Goal: Task Accomplishment & Management: Manage account settings

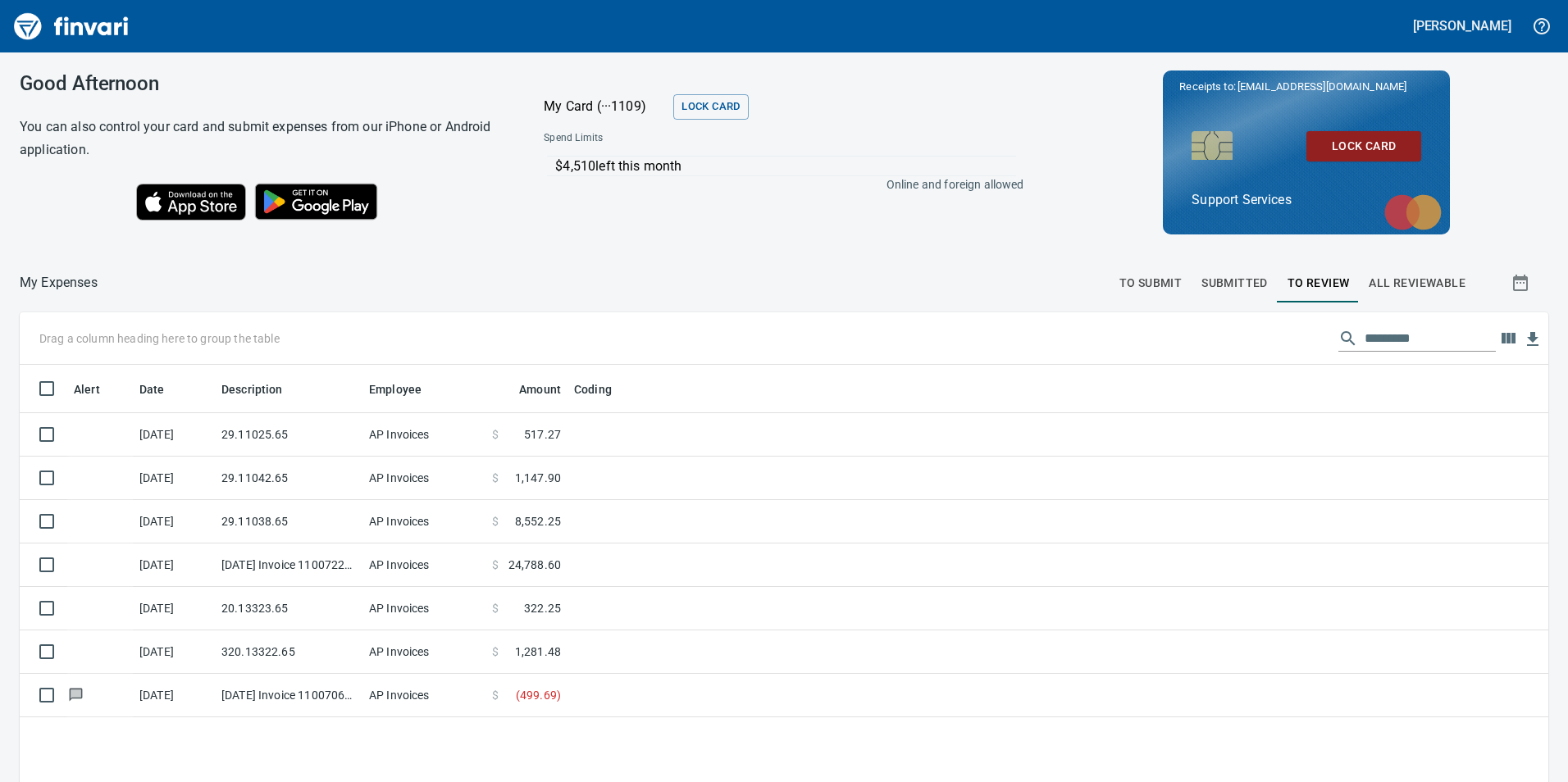
scroll to position [590, 1504]
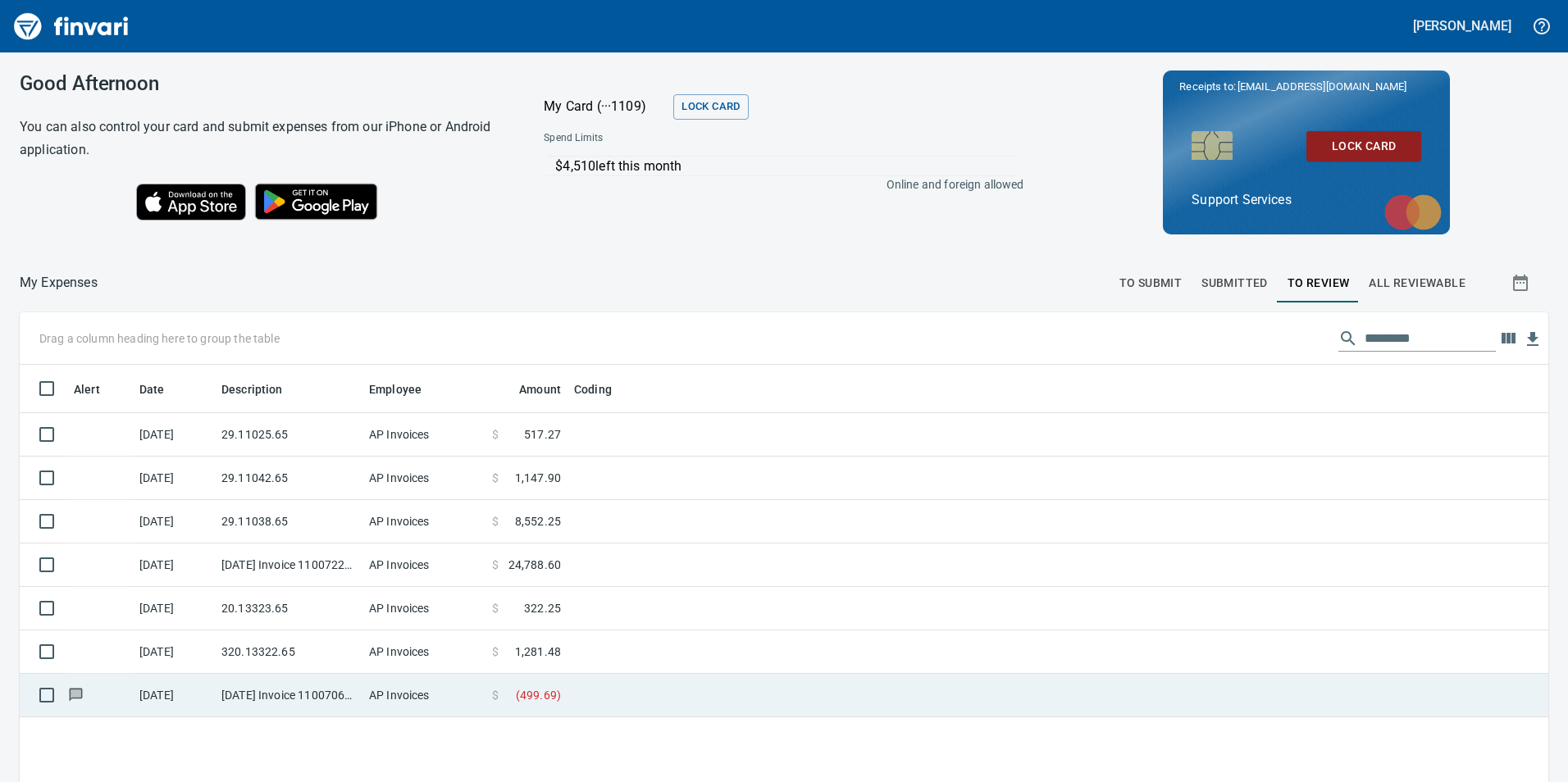
click at [463, 687] on td "AP Invoices" at bounding box center [424, 695] width 123 height 43
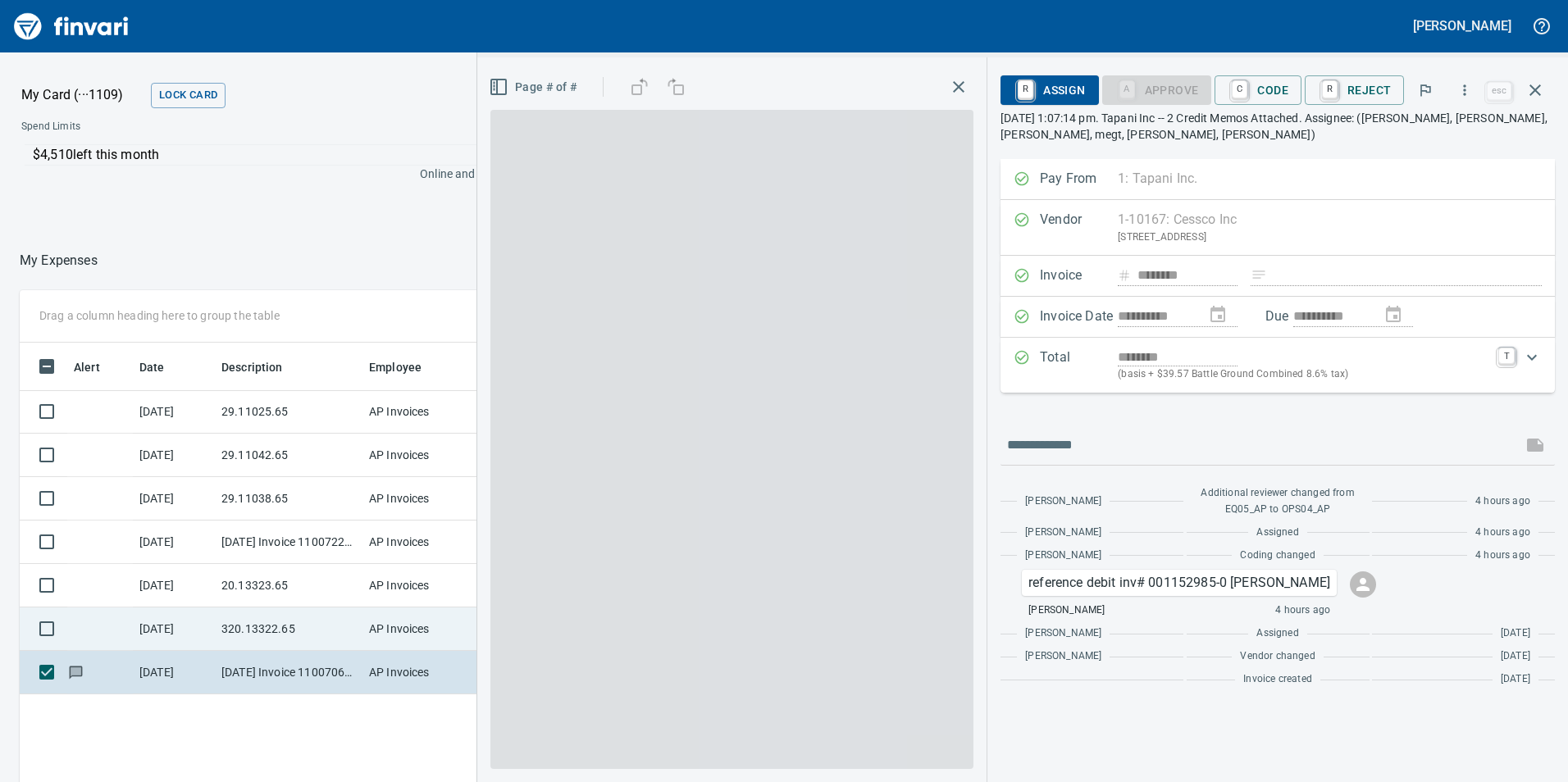
scroll to position [590, 1094]
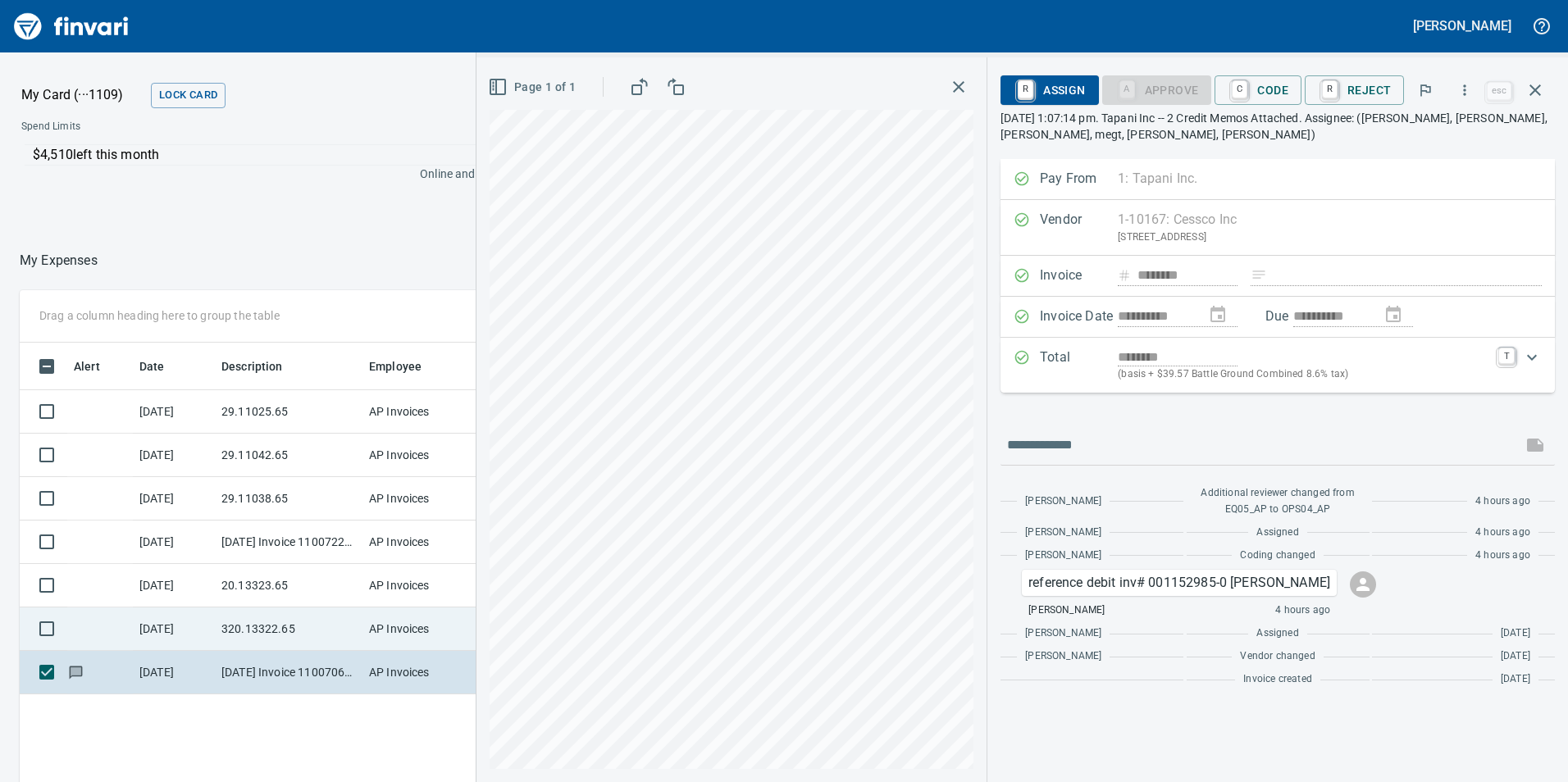
click at [369, 624] on td "AP Invoices" at bounding box center [424, 629] width 123 height 43
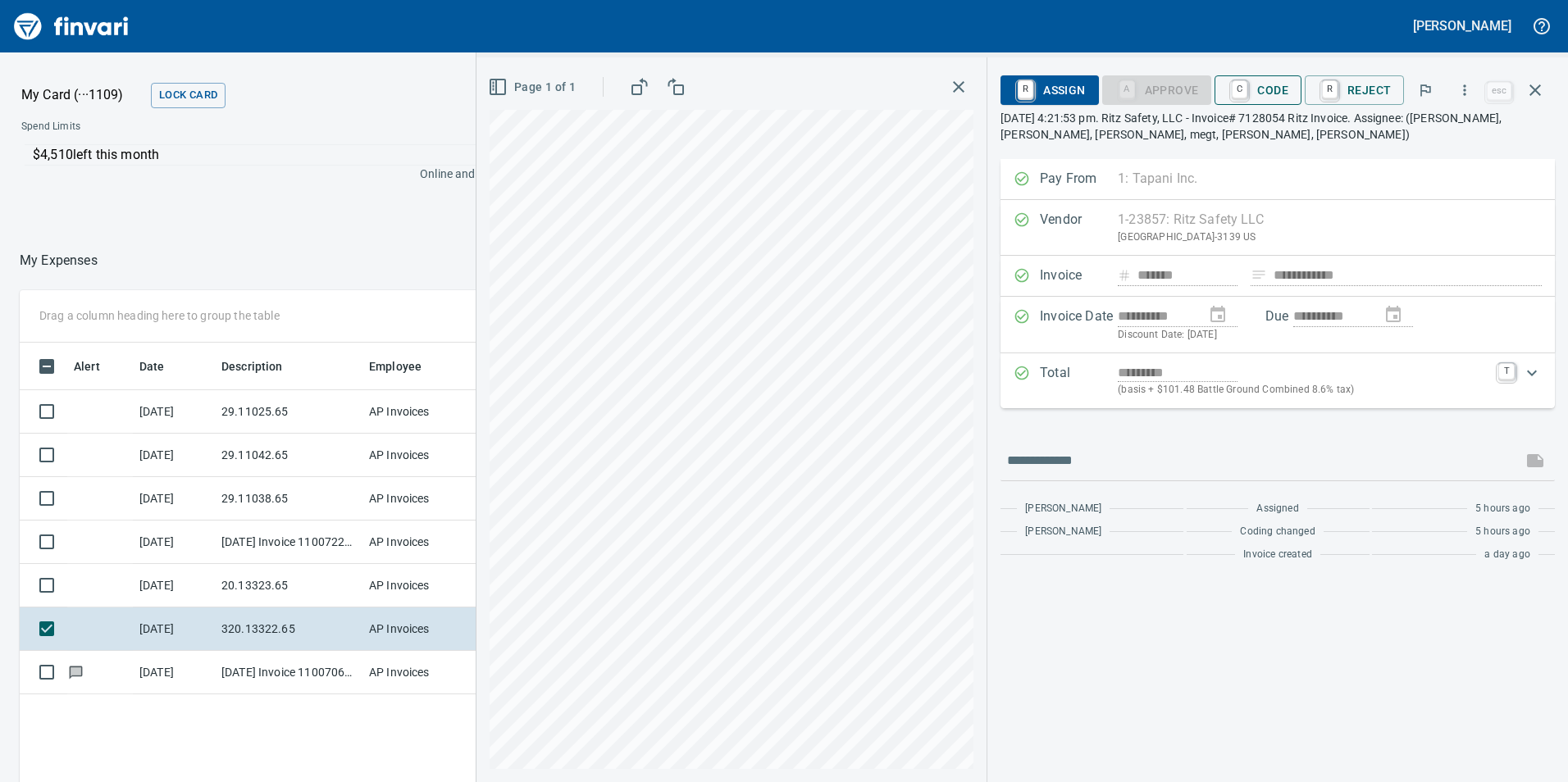
click at [1259, 96] on span "C Code" at bounding box center [1258, 90] width 61 height 28
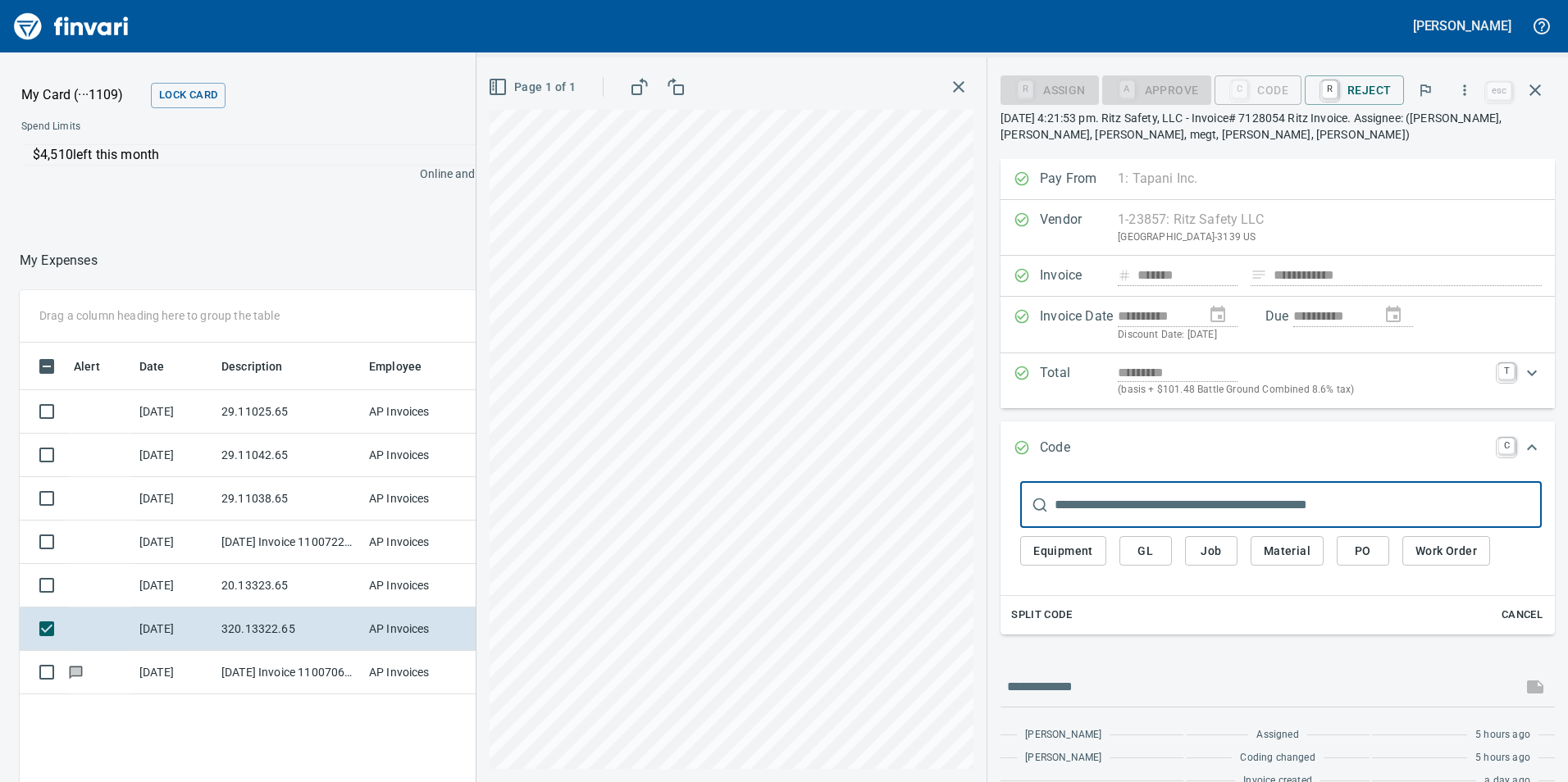
click at [1155, 546] on span "GL" at bounding box center [1145, 552] width 26 height 20
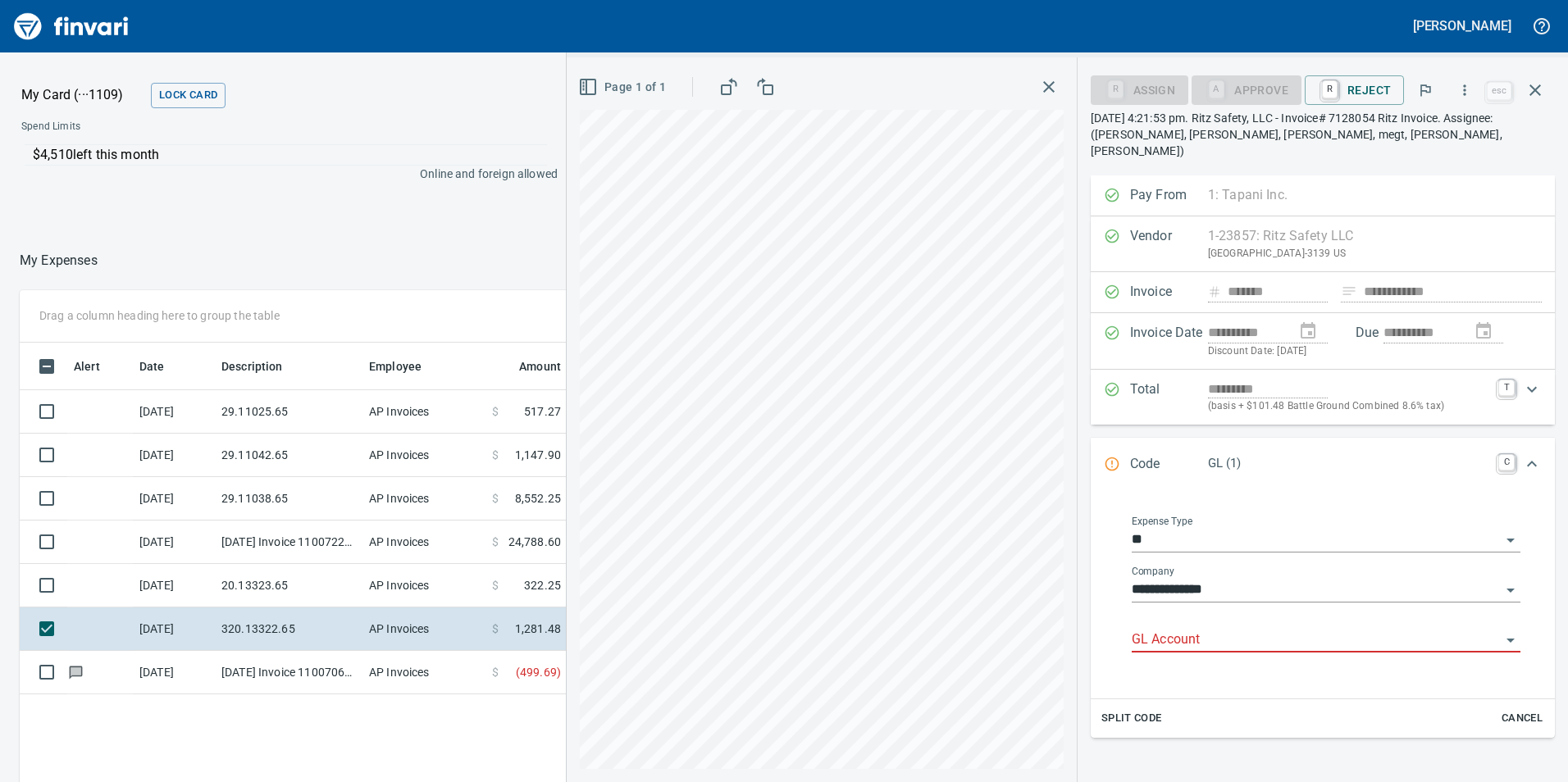
click at [1195, 635] on div at bounding box center [1326, 641] width 389 height 24
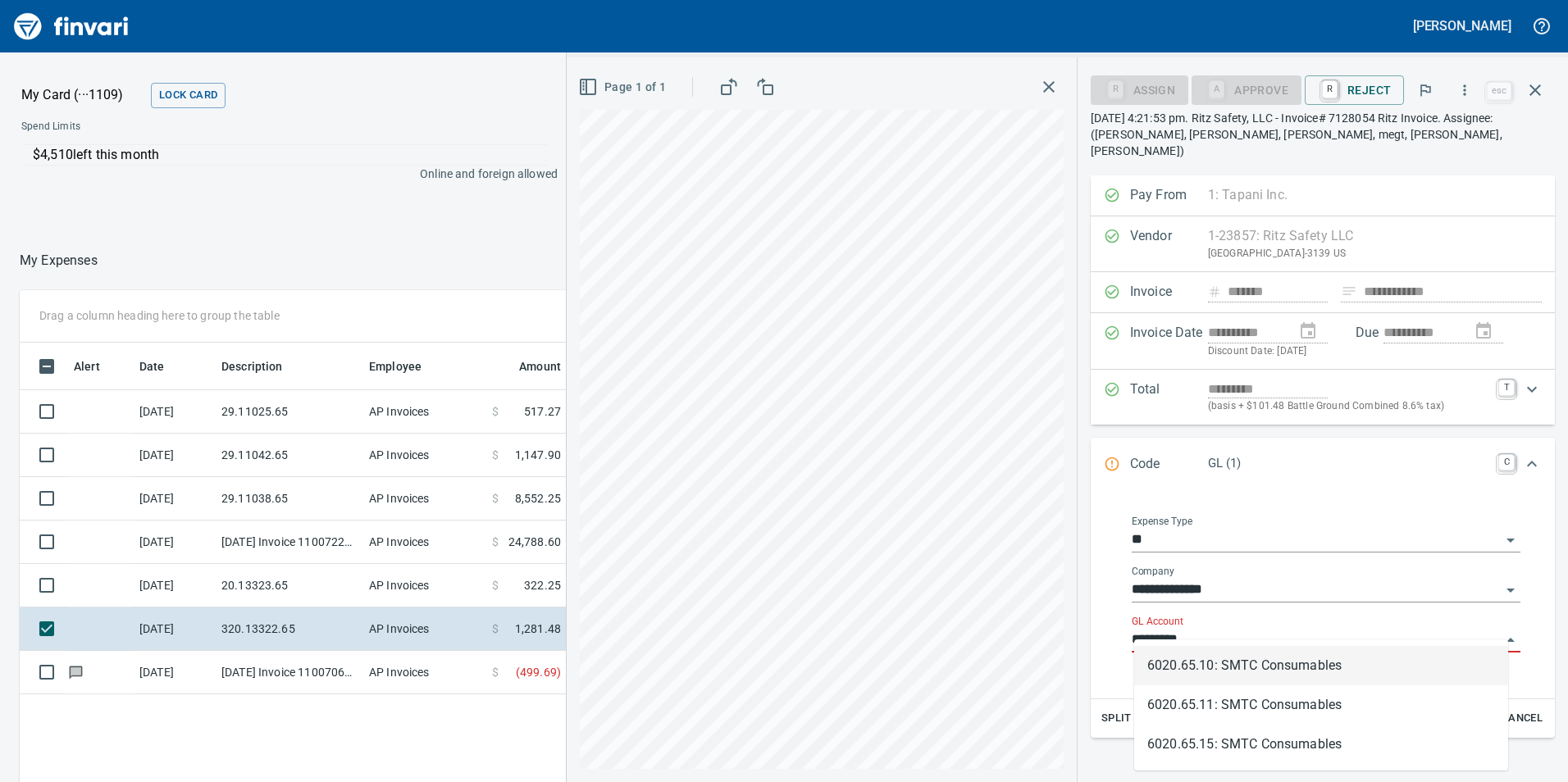
scroll to position [590, 1094]
click at [1207, 653] on li "6020.65.10: SMTC Consumables" at bounding box center [1321, 665] width 374 height 39
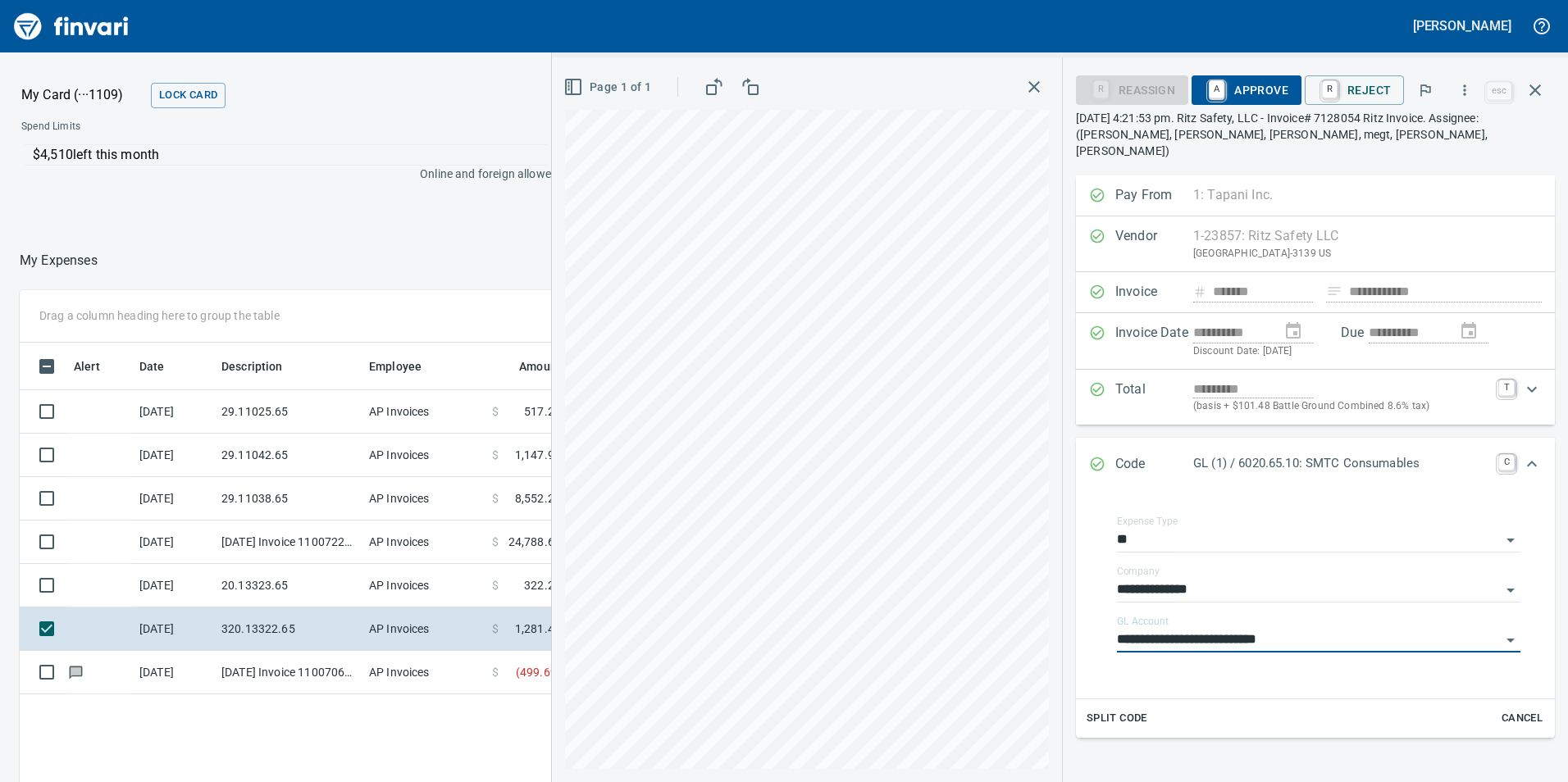
type input "**********"
click at [1248, 81] on span "A Approve" at bounding box center [1246, 90] width 84 height 28
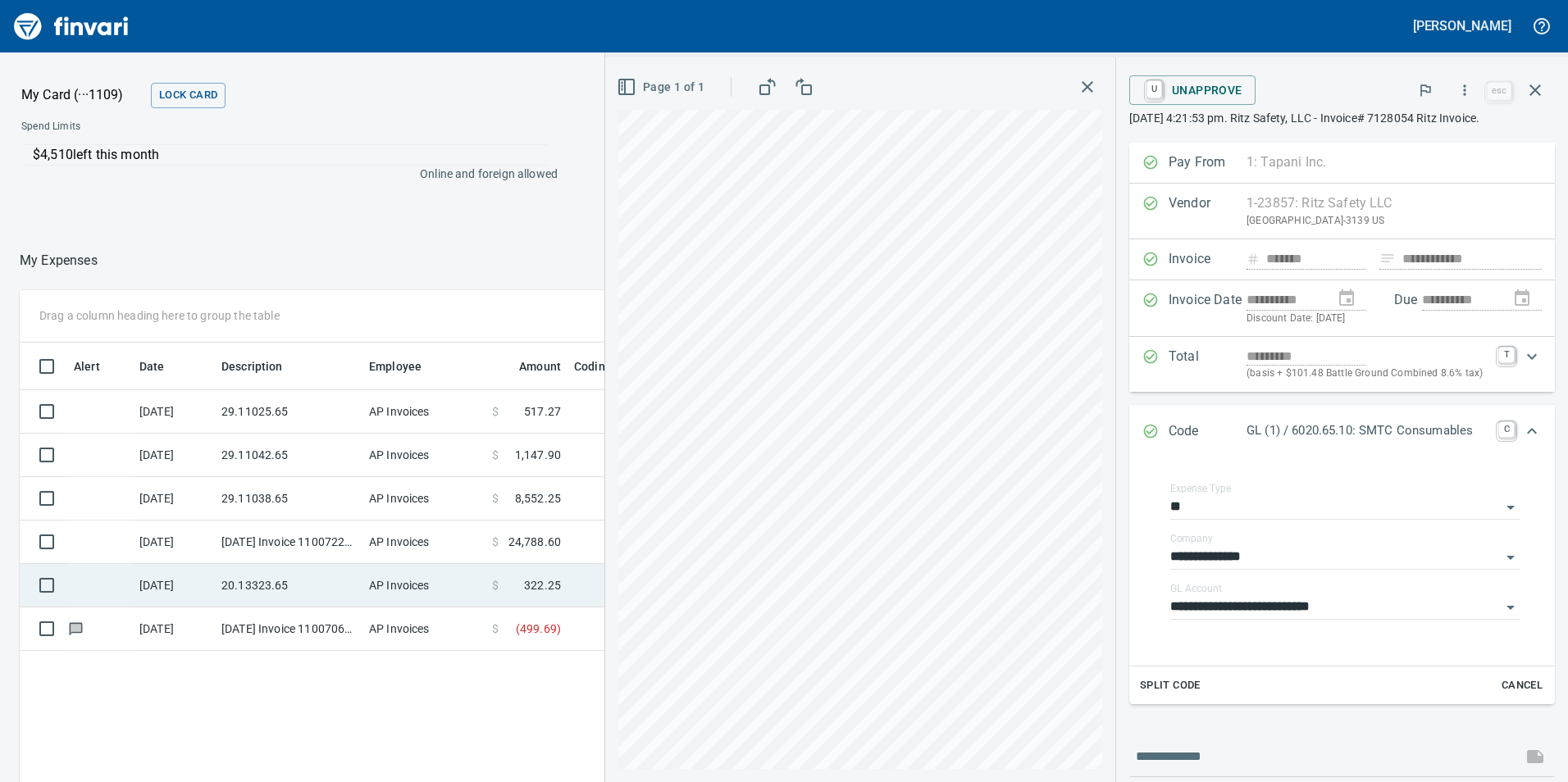
click at [318, 579] on td "20.13323.65" at bounding box center [288, 585] width 147 height 43
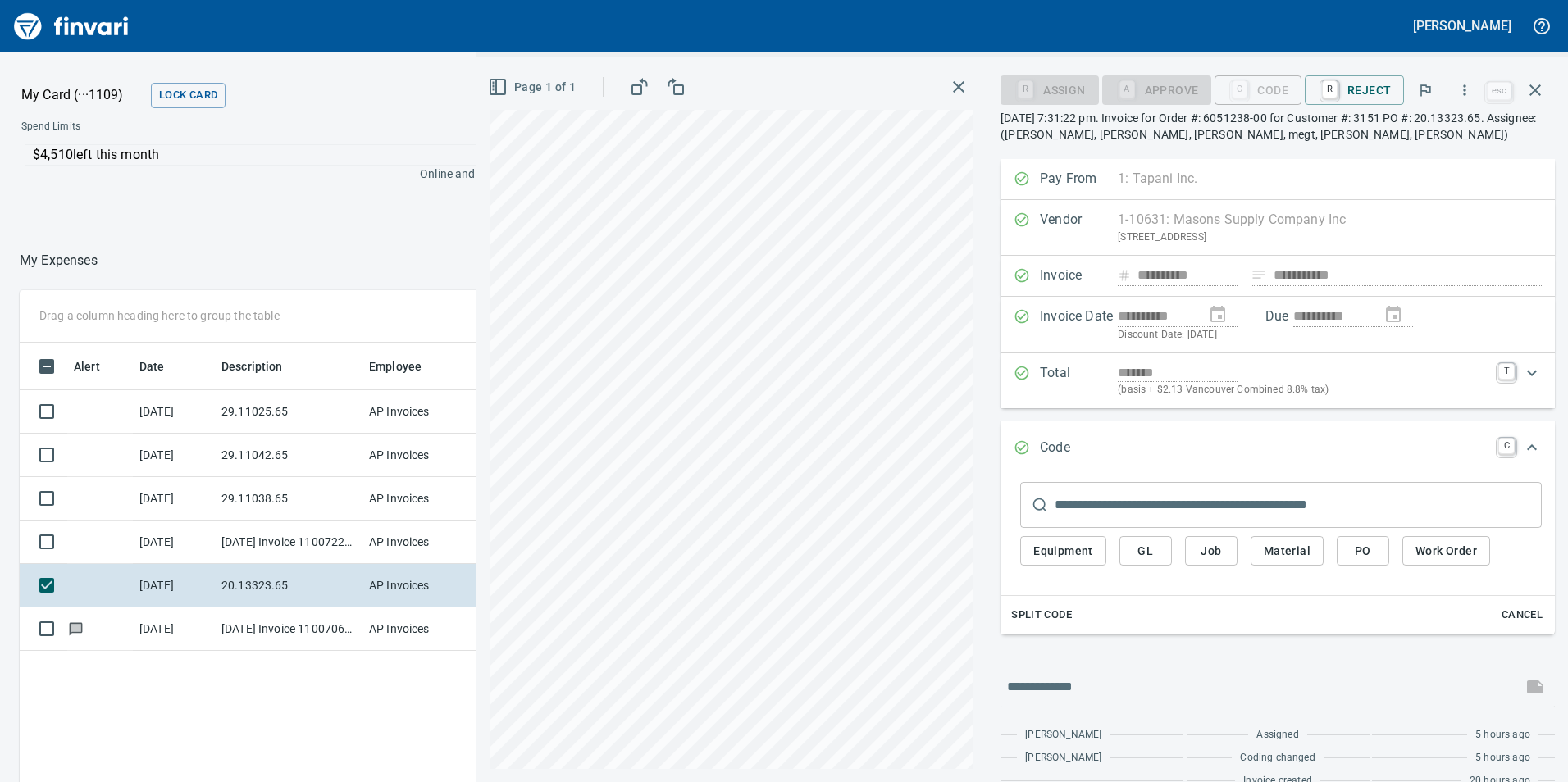
scroll to position [590, 1094]
click at [1153, 543] on span "GL" at bounding box center [1145, 552] width 26 height 20
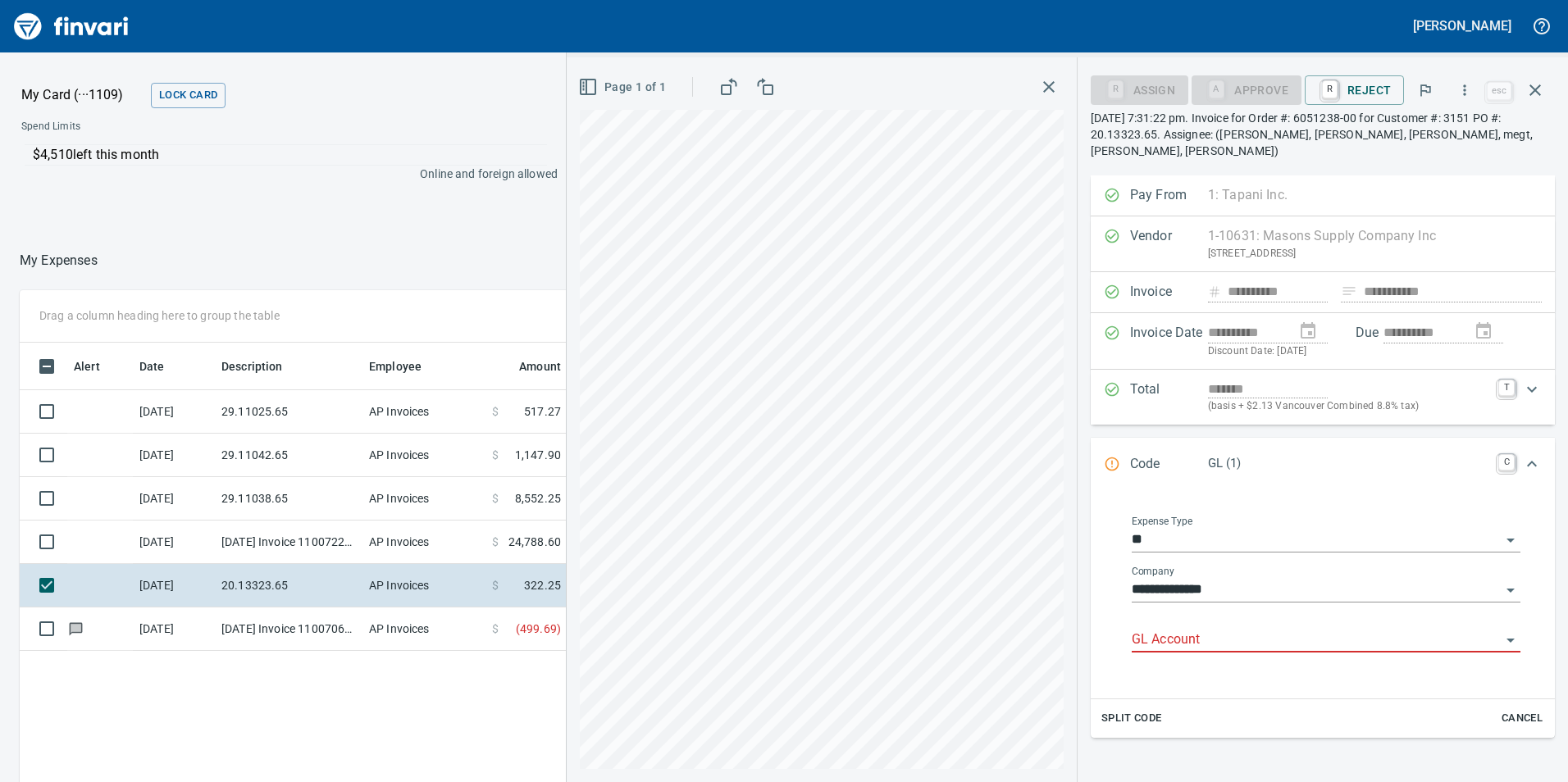
click at [1176, 616] on div "GL Account" at bounding box center [1326, 635] width 389 height 37
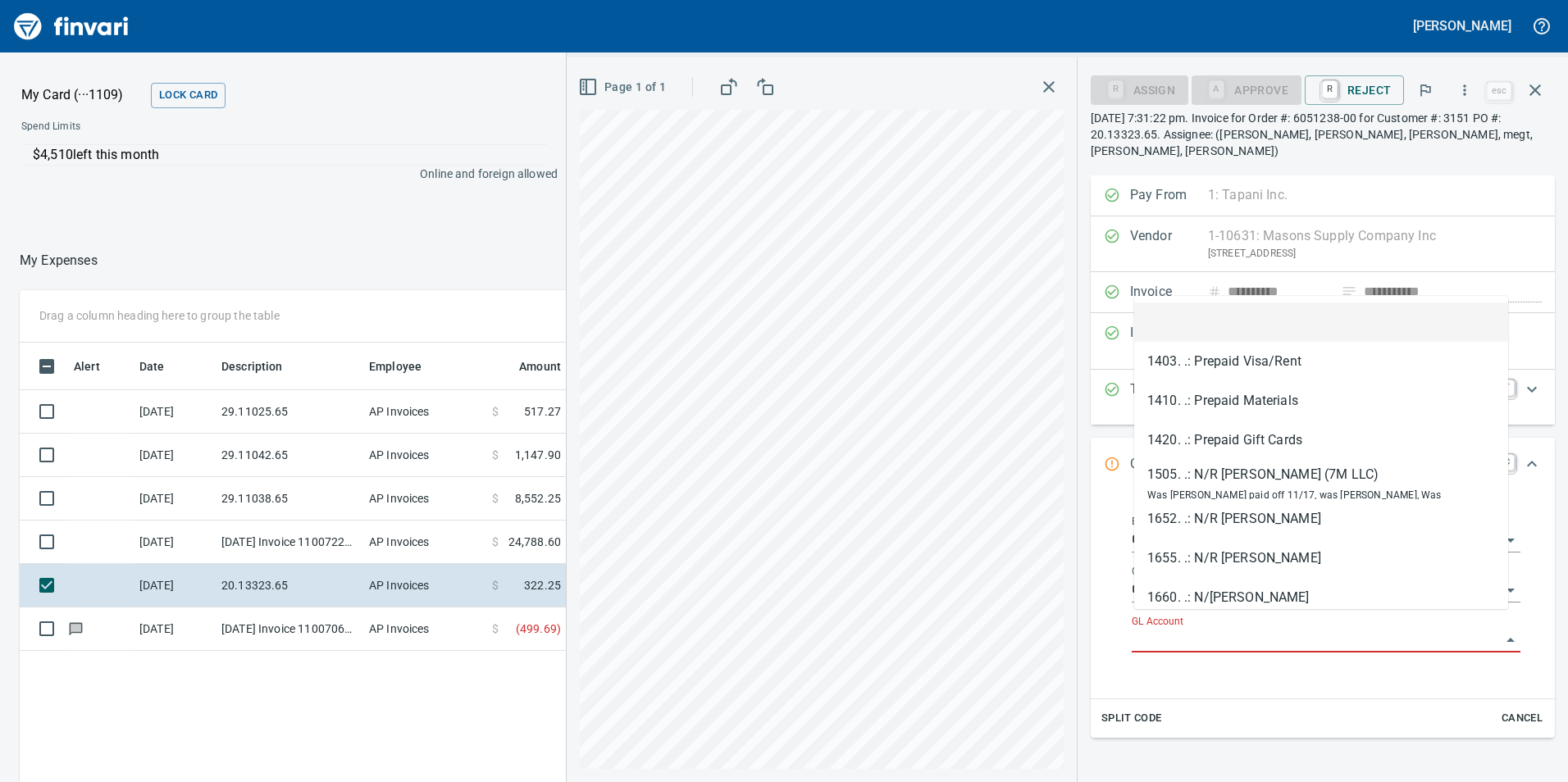
click at [1187, 629] on input "GL Account" at bounding box center [1315, 640] width 369 height 23
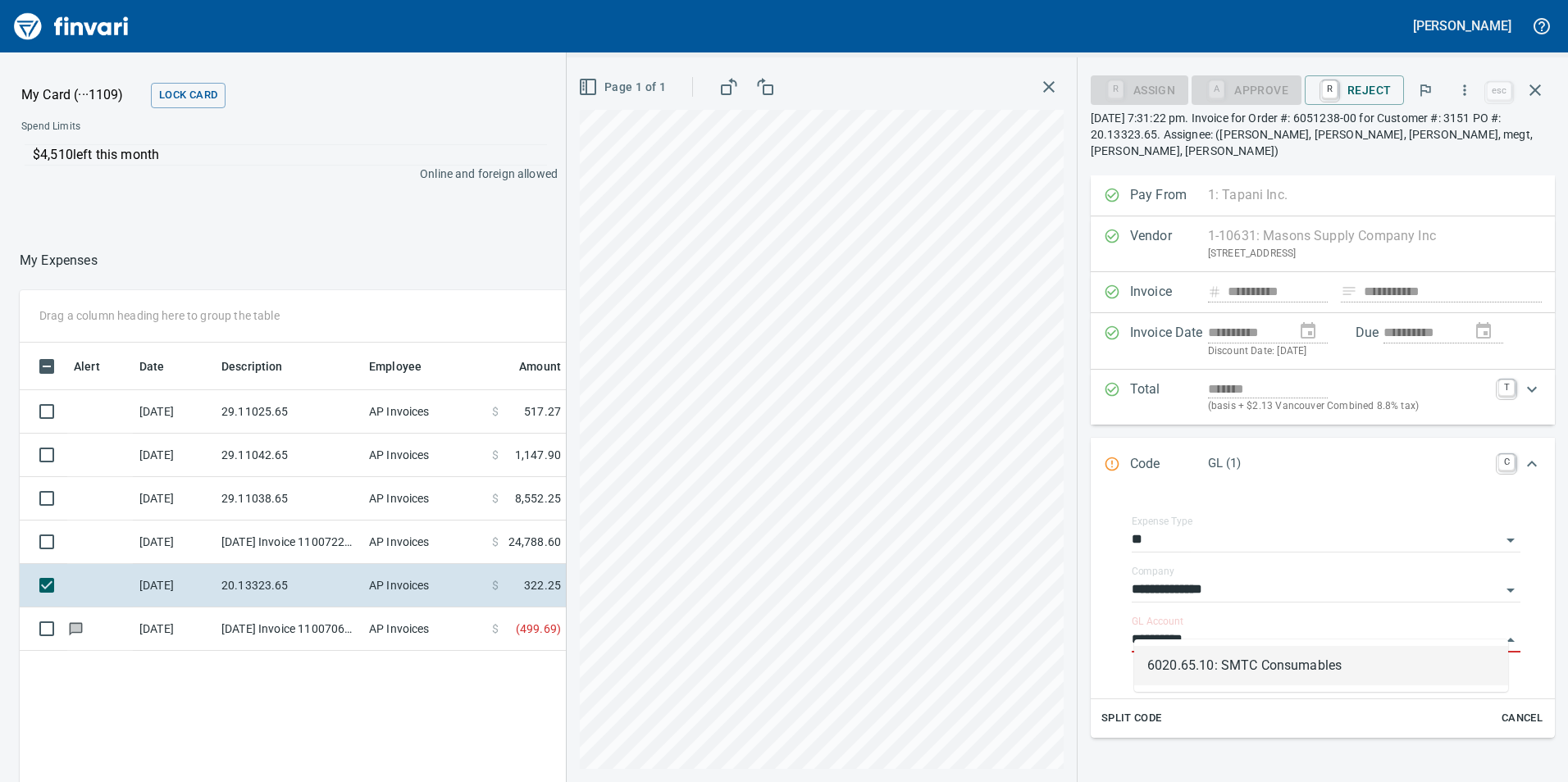
click at [1215, 648] on li "6020.65.10: SMTC Consumables" at bounding box center [1321, 665] width 374 height 39
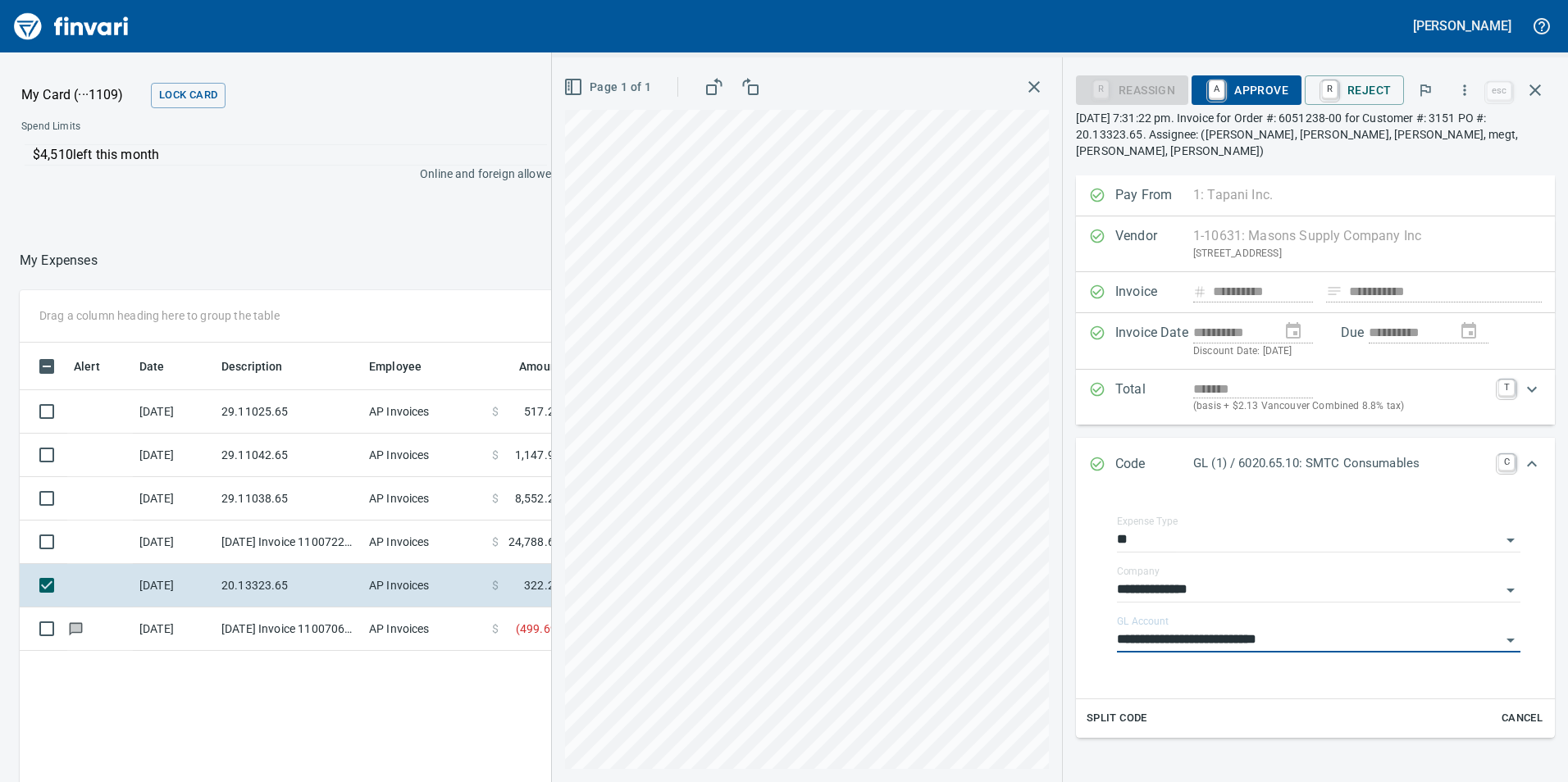
type input "**********"
click at [1240, 96] on span "A Approve" at bounding box center [1246, 90] width 84 height 28
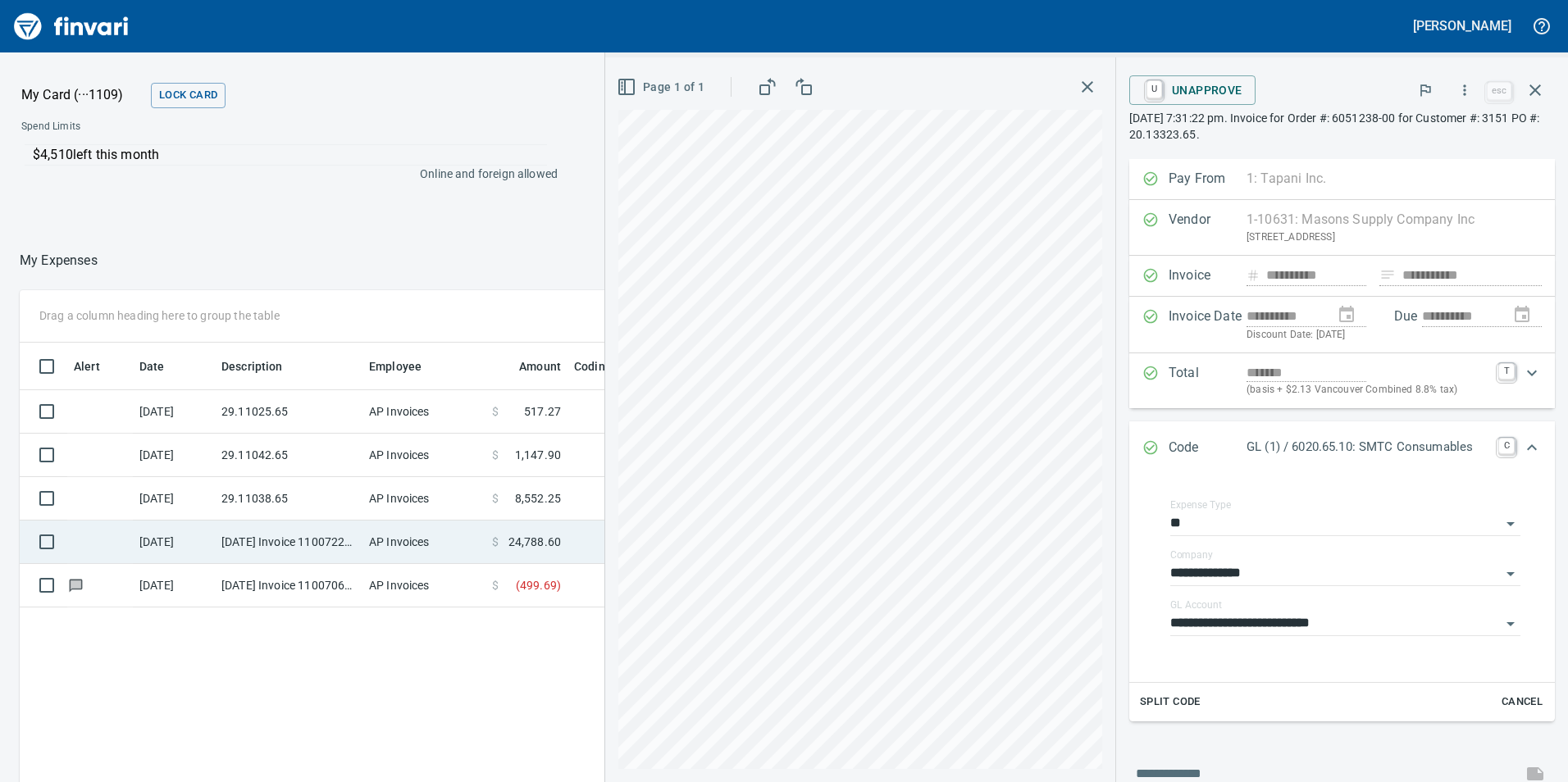
click at [331, 544] on td "[DATE] Invoice 11007224 from Cessco Inc (1-10167)" at bounding box center [288, 541] width 147 height 43
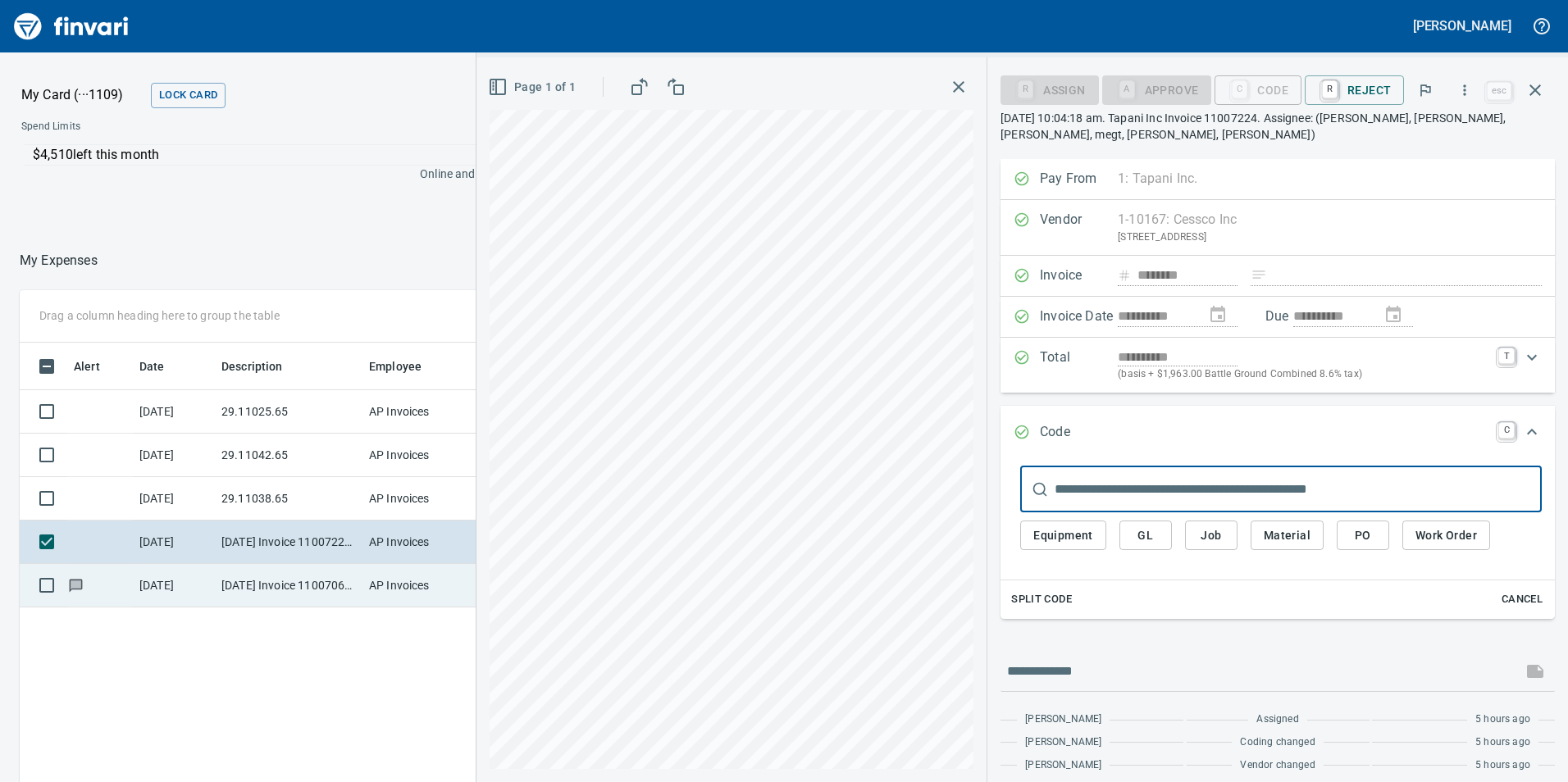
click at [266, 581] on td "[DATE] Invoice 11007060 from Cessco Inc (1-10167)" at bounding box center [288, 585] width 147 height 43
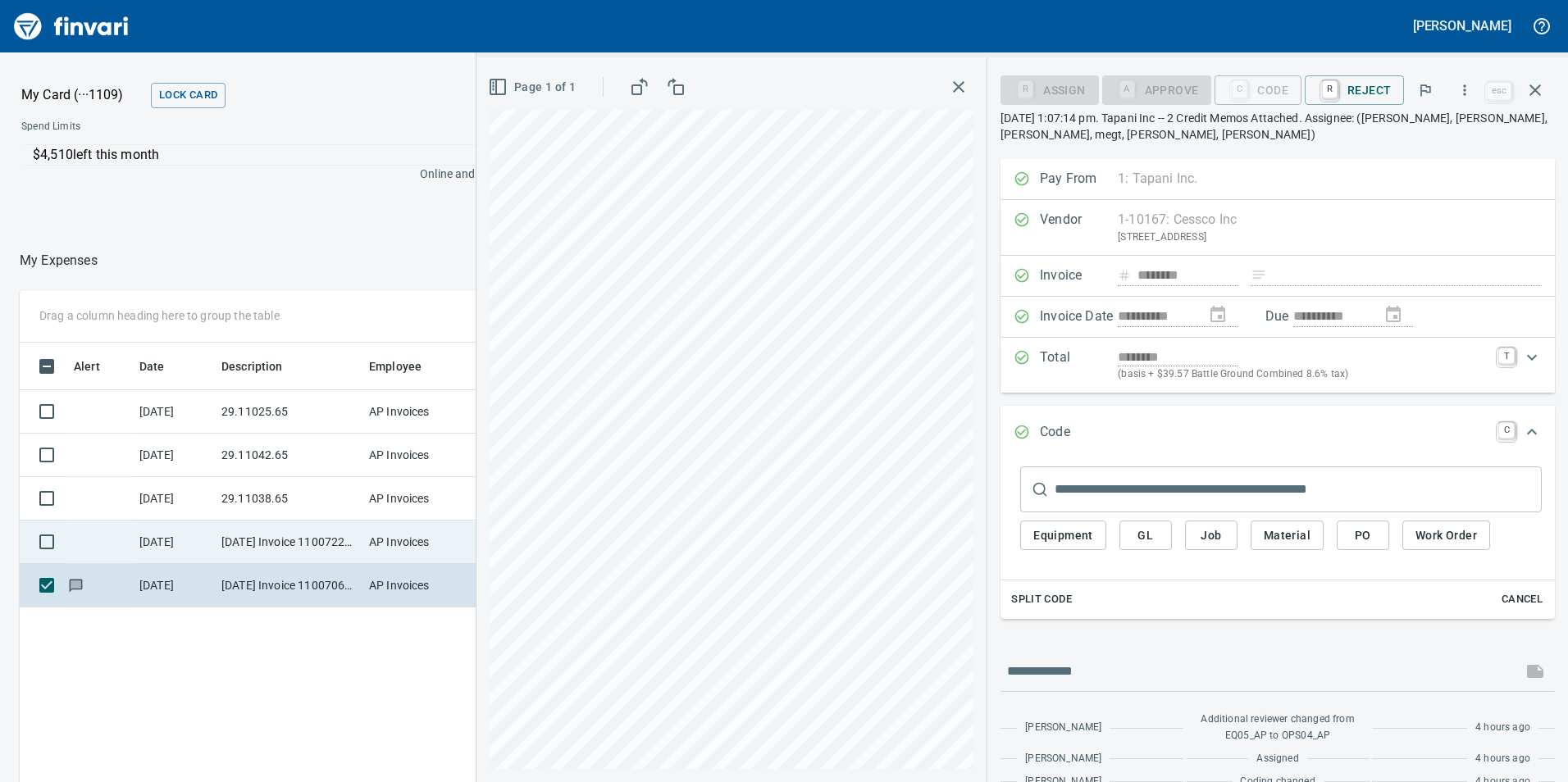
click at [292, 537] on td "[DATE] Invoice 11007224 from Cessco Inc (1-10167)" at bounding box center [288, 541] width 147 height 43
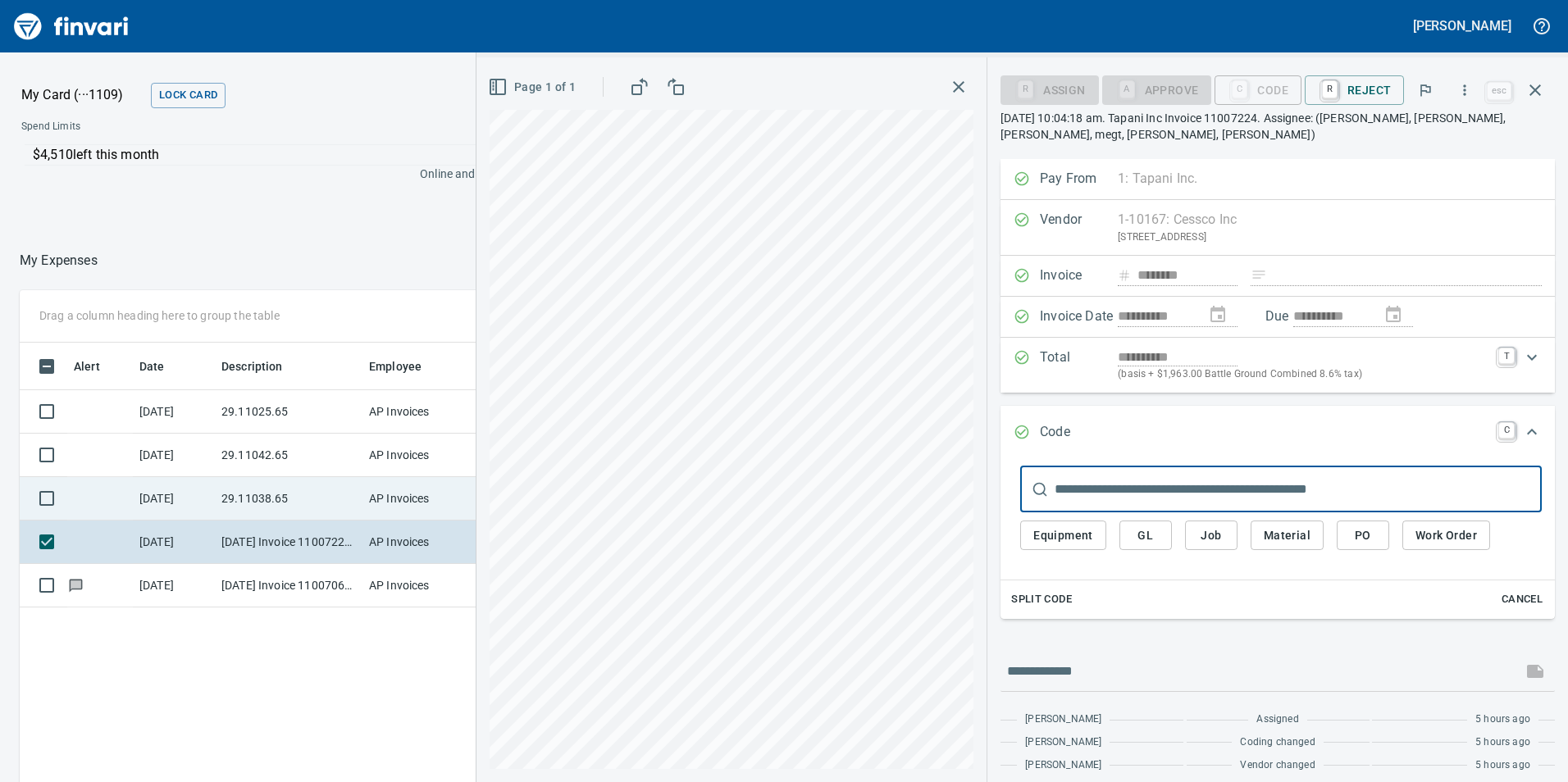
click at [285, 508] on td "29.11038.65" at bounding box center [288, 498] width 147 height 43
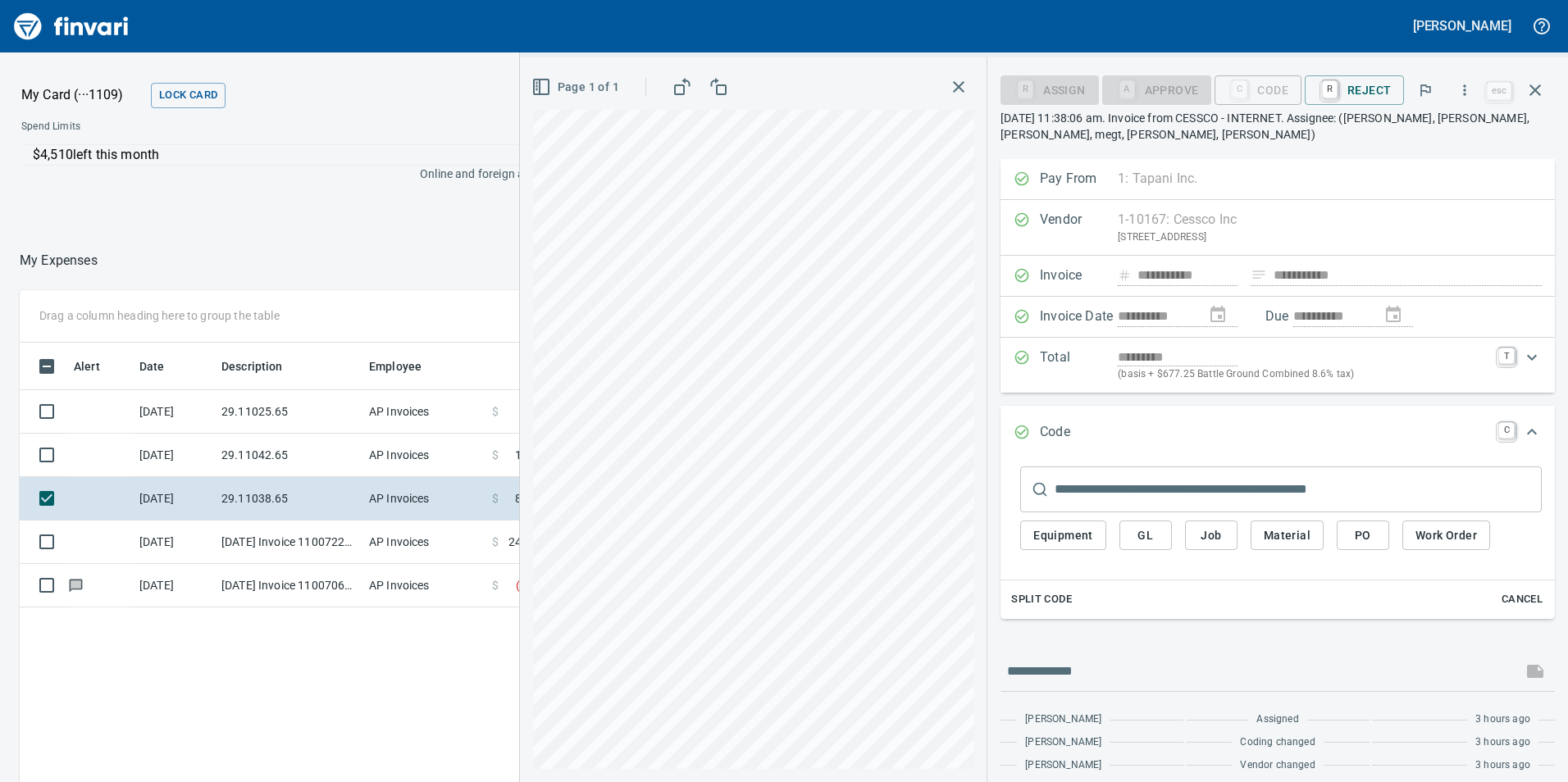
click at [1163, 527] on button "GL" at bounding box center [1146, 535] width 53 height 31
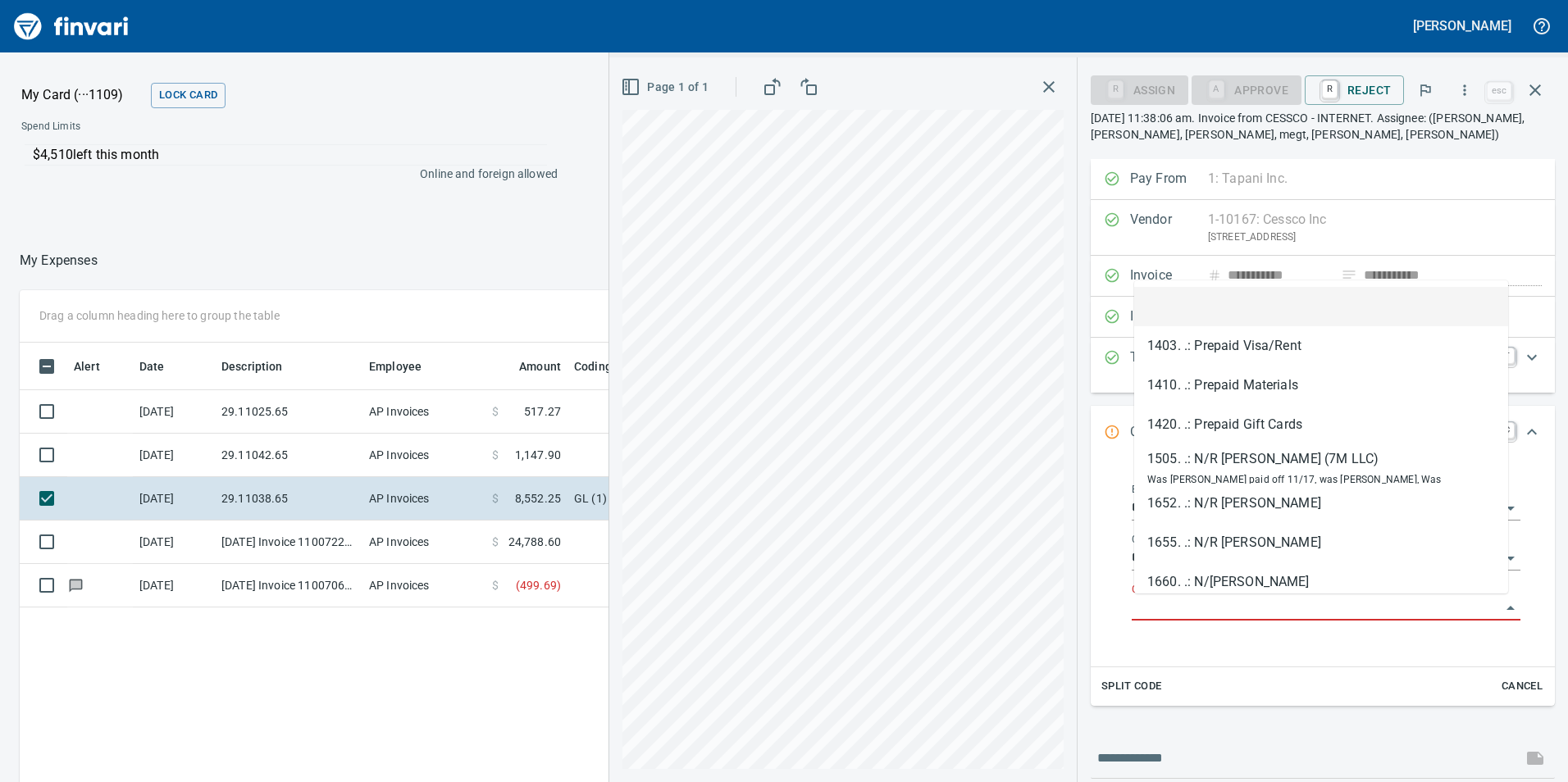
click at [1170, 614] on input "GL Account" at bounding box center [1315, 607] width 369 height 23
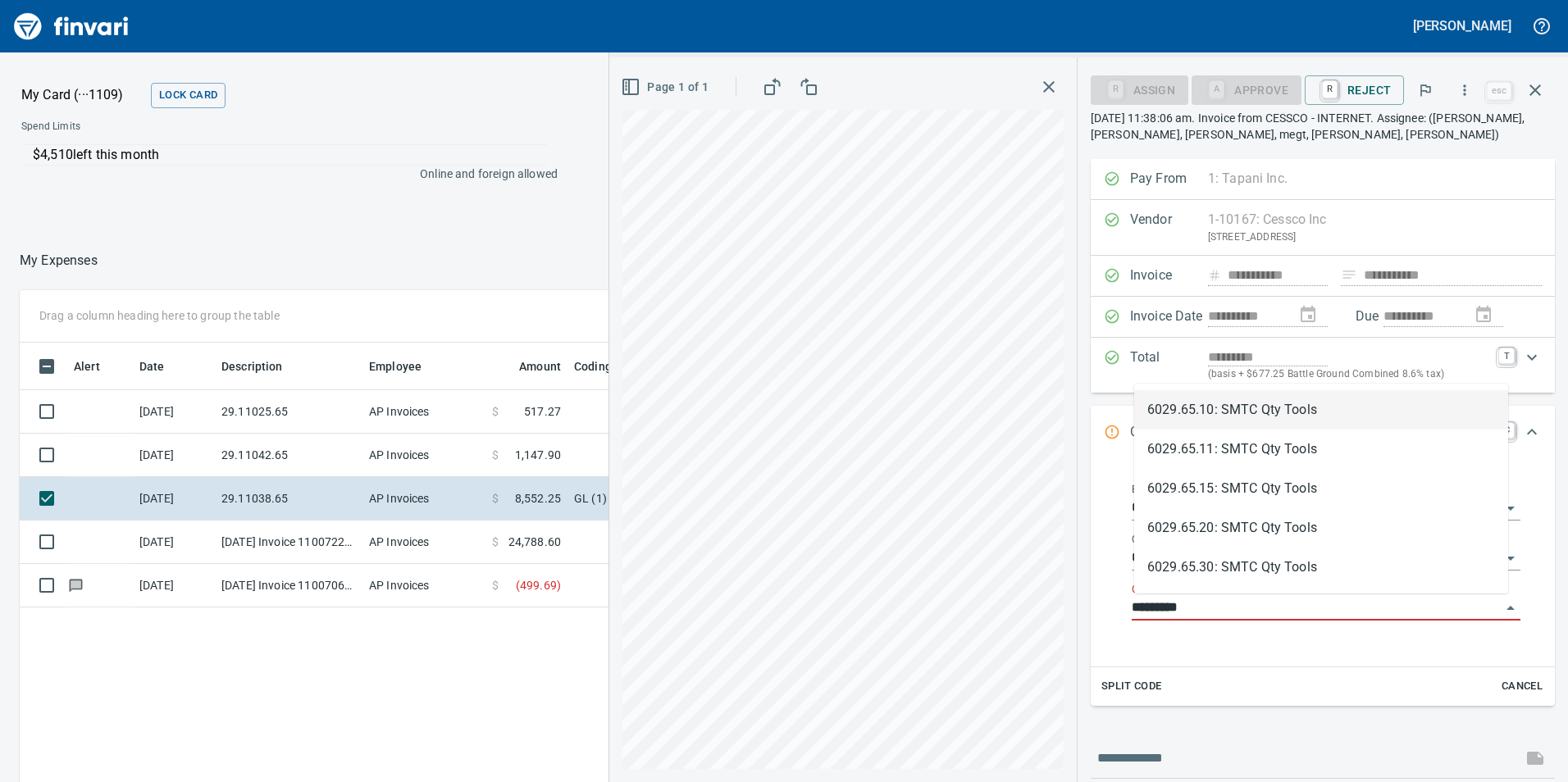
scroll to position [590, 1094]
type input "**********"
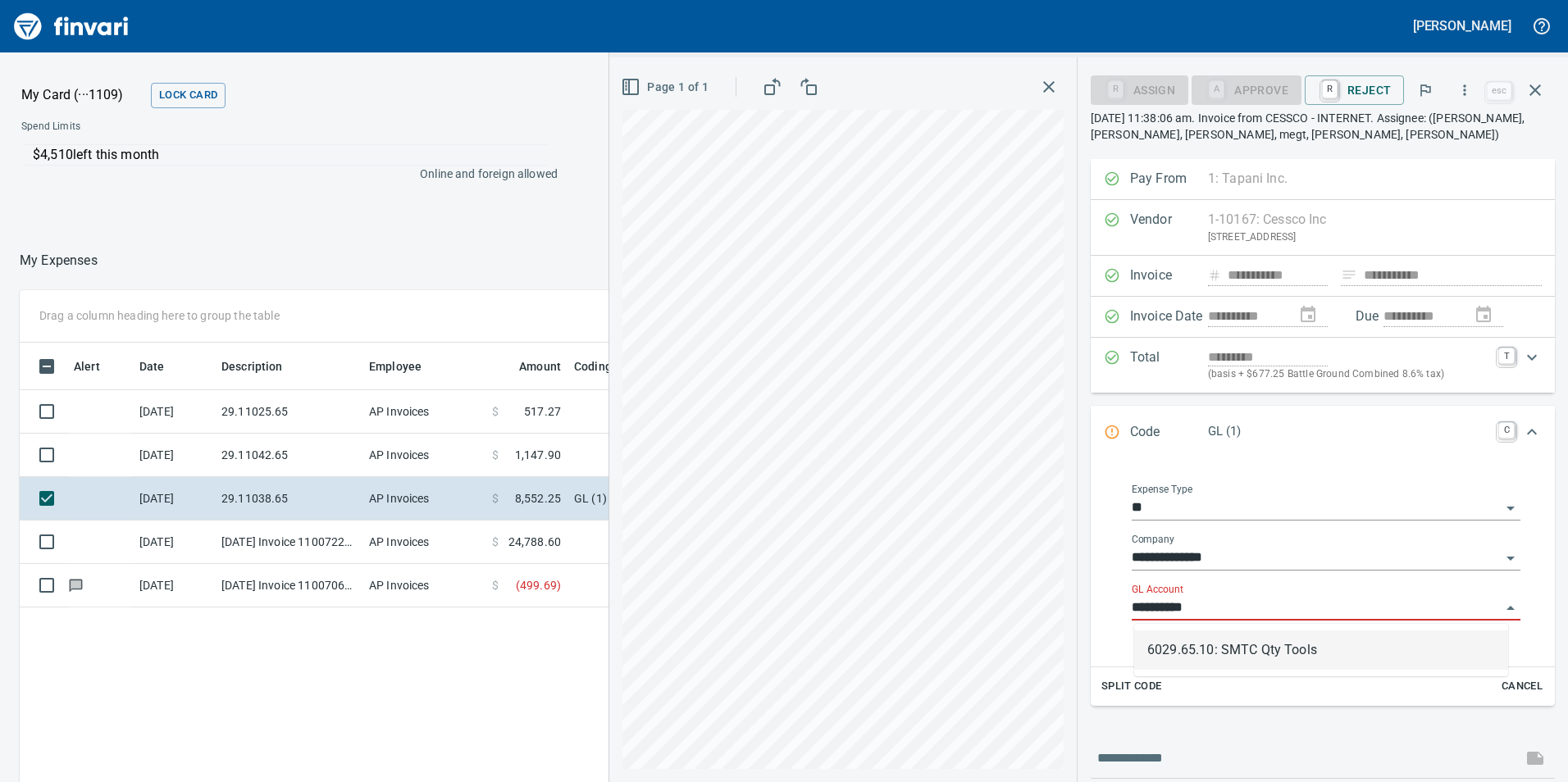
click at [1478, 609] on input "**********" at bounding box center [1315, 607] width 369 height 23
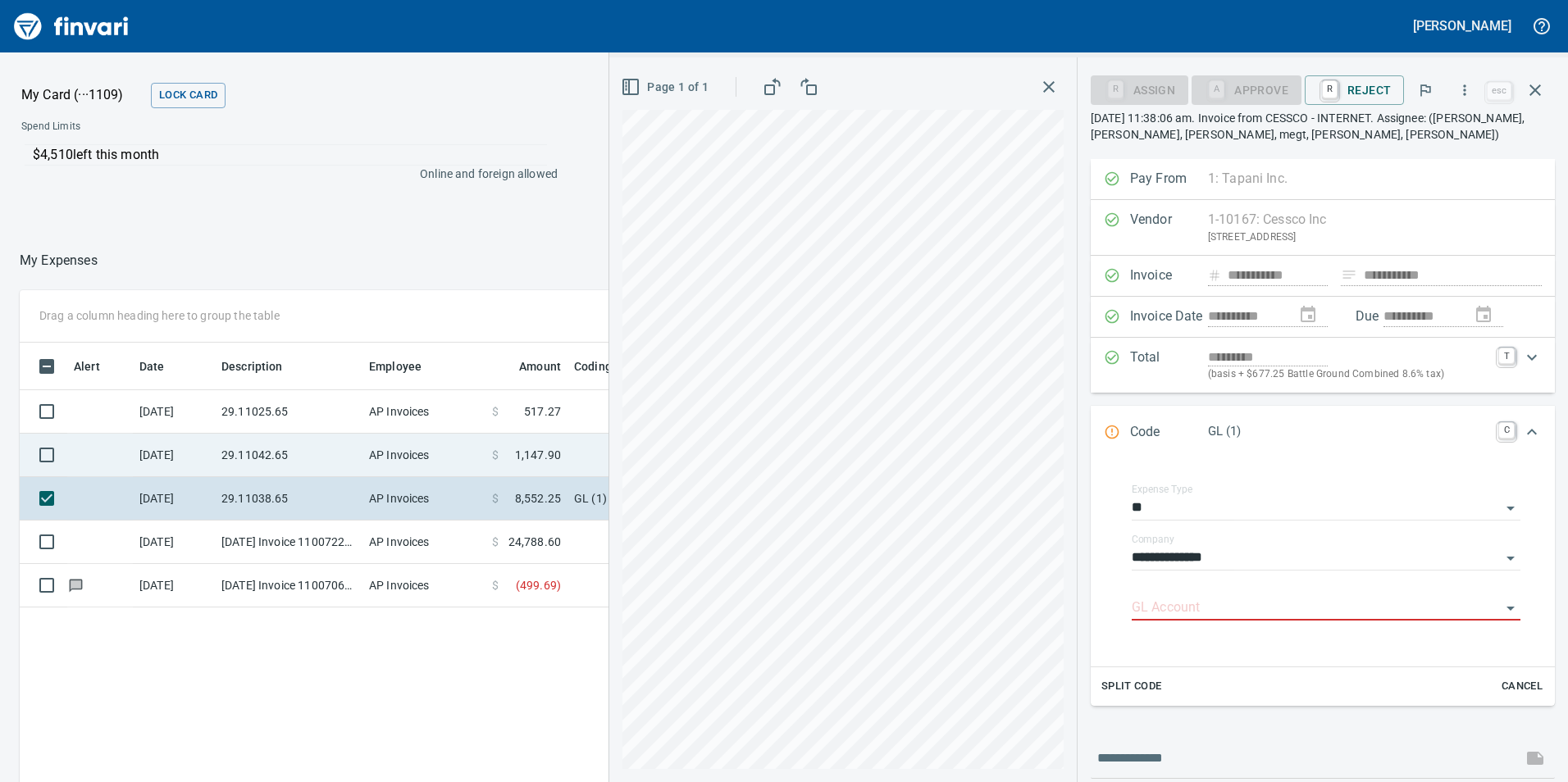
click at [394, 456] on td "AP Invoices" at bounding box center [424, 455] width 123 height 43
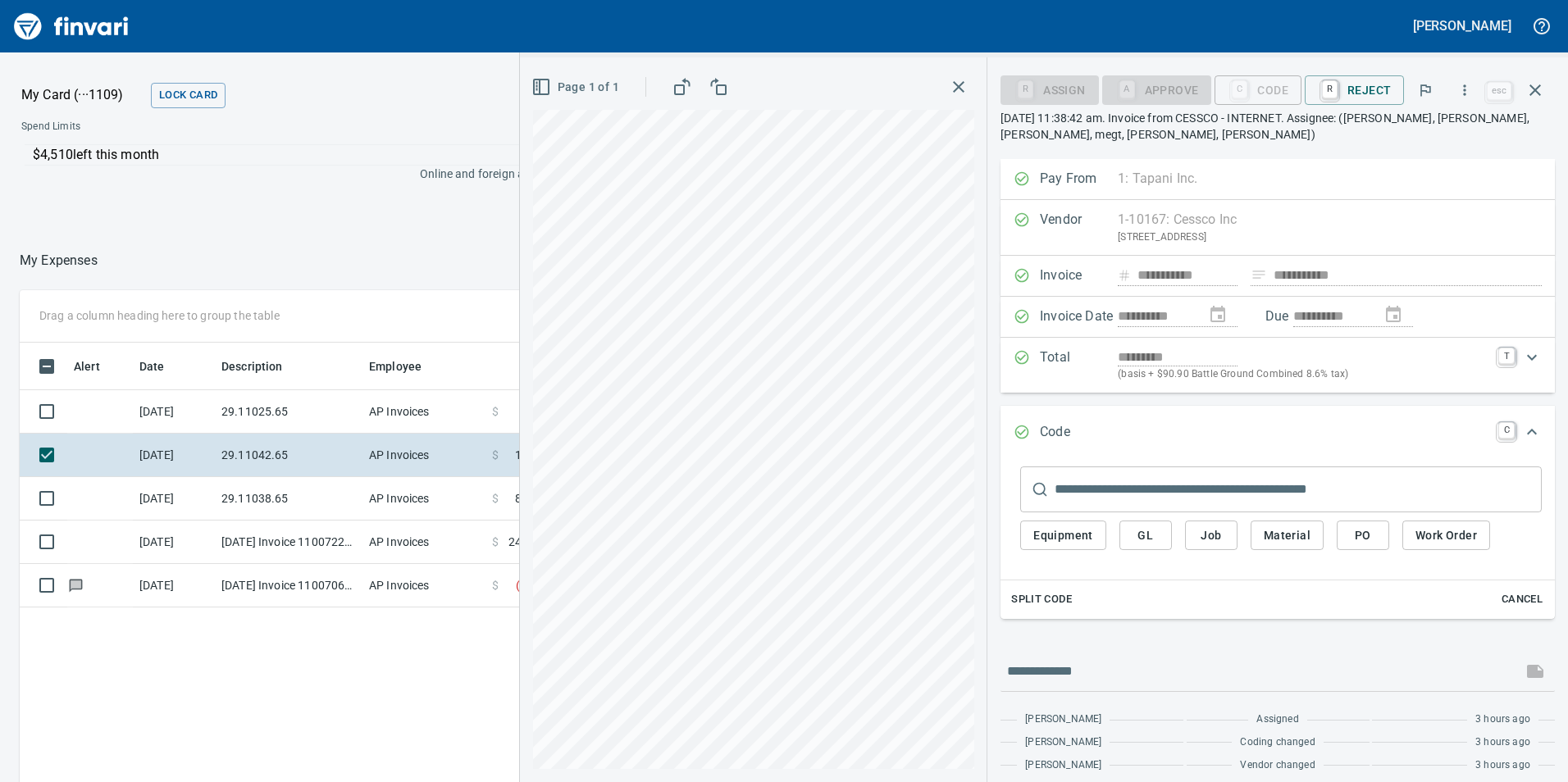
click at [1139, 552] on div "Equipment GL Job Material PO Work Order" at bounding box center [1281, 540] width 521 height 55
click at [1142, 542] on span "GL" at bounding box center [1145, 535] width 26 height 20
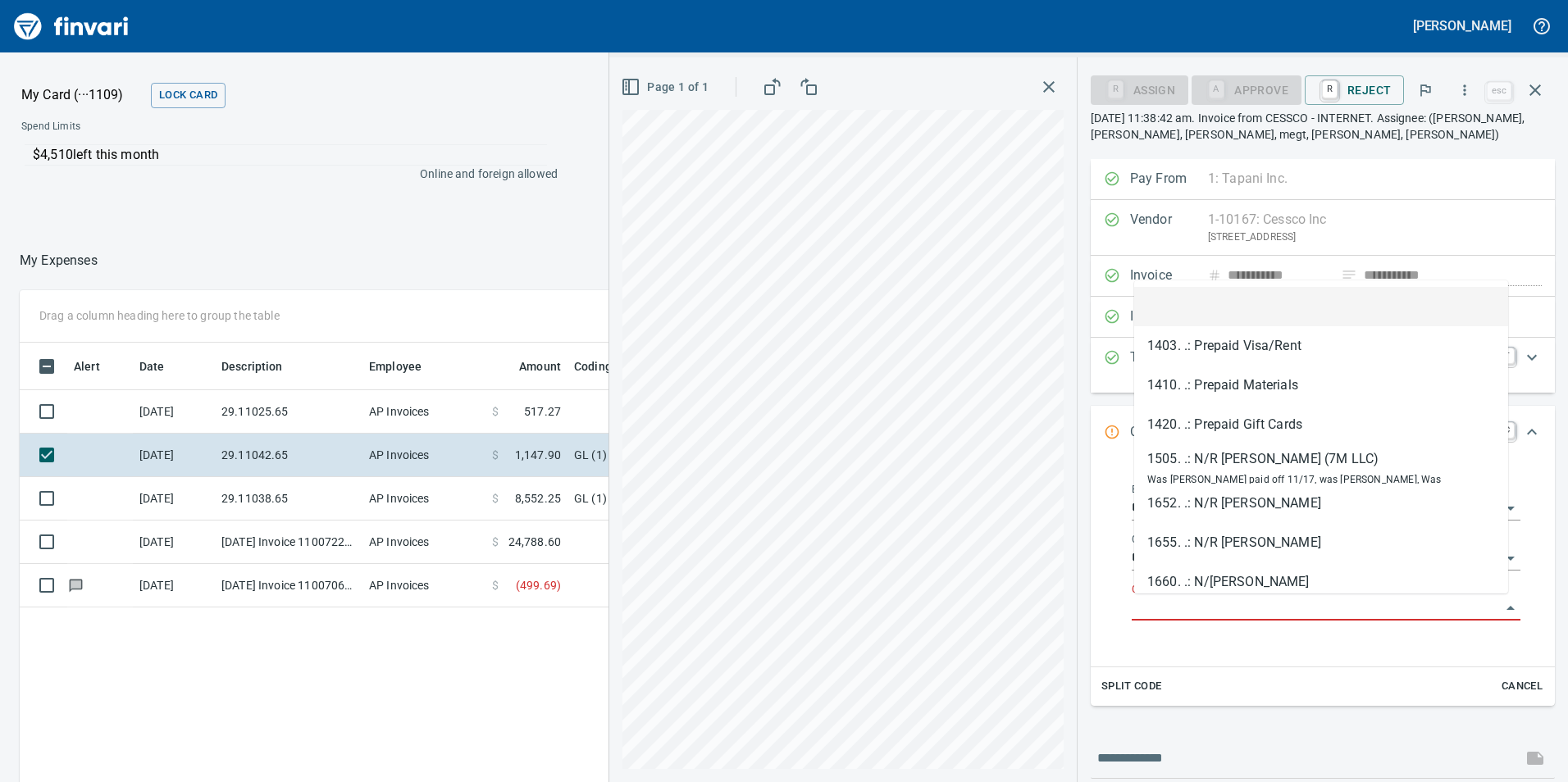
click at [1151, 607] on input "GL Account" at bounding box center [1315, 607] width 369 height 23
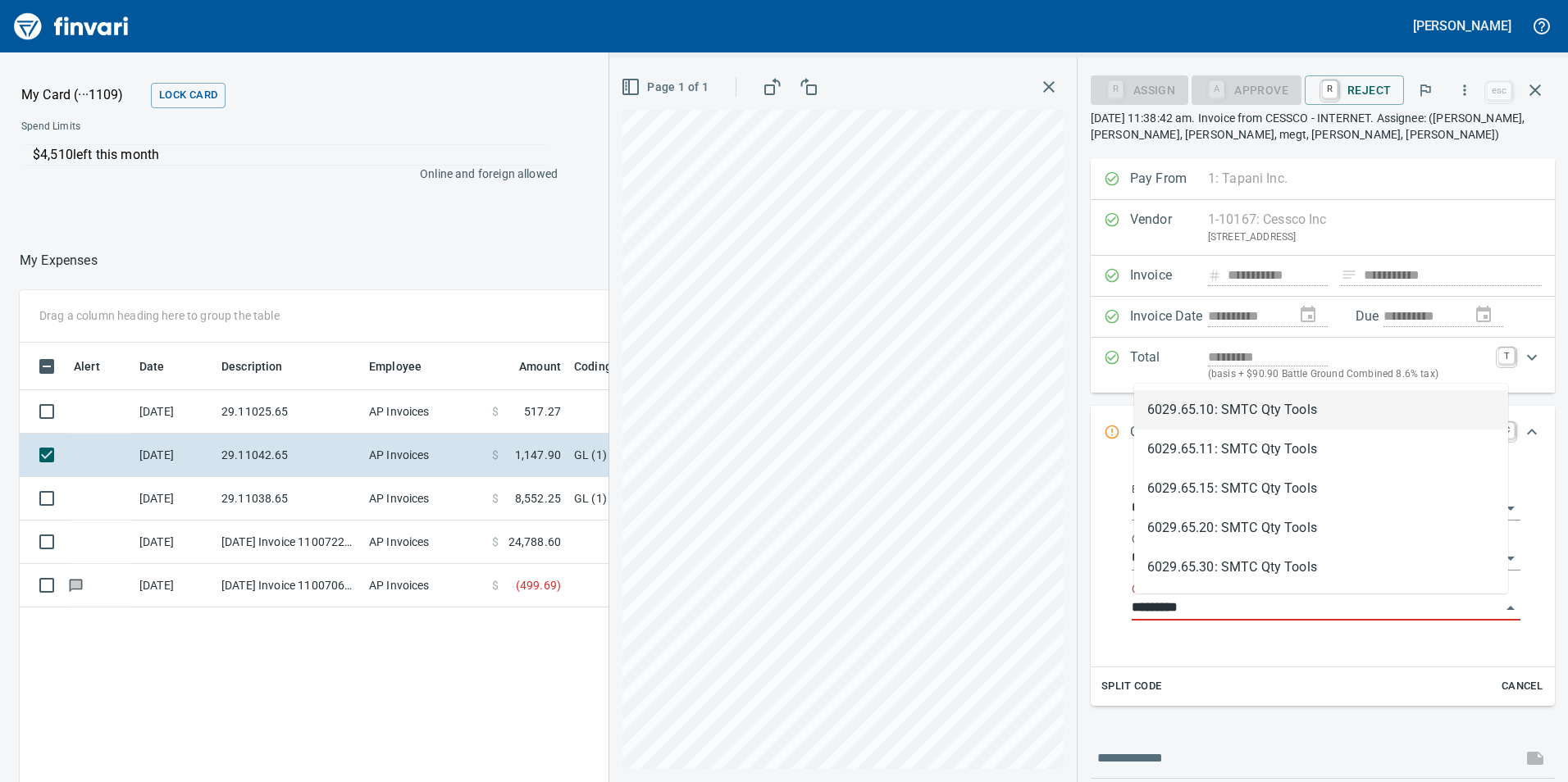
scroll to position [590, 1094]
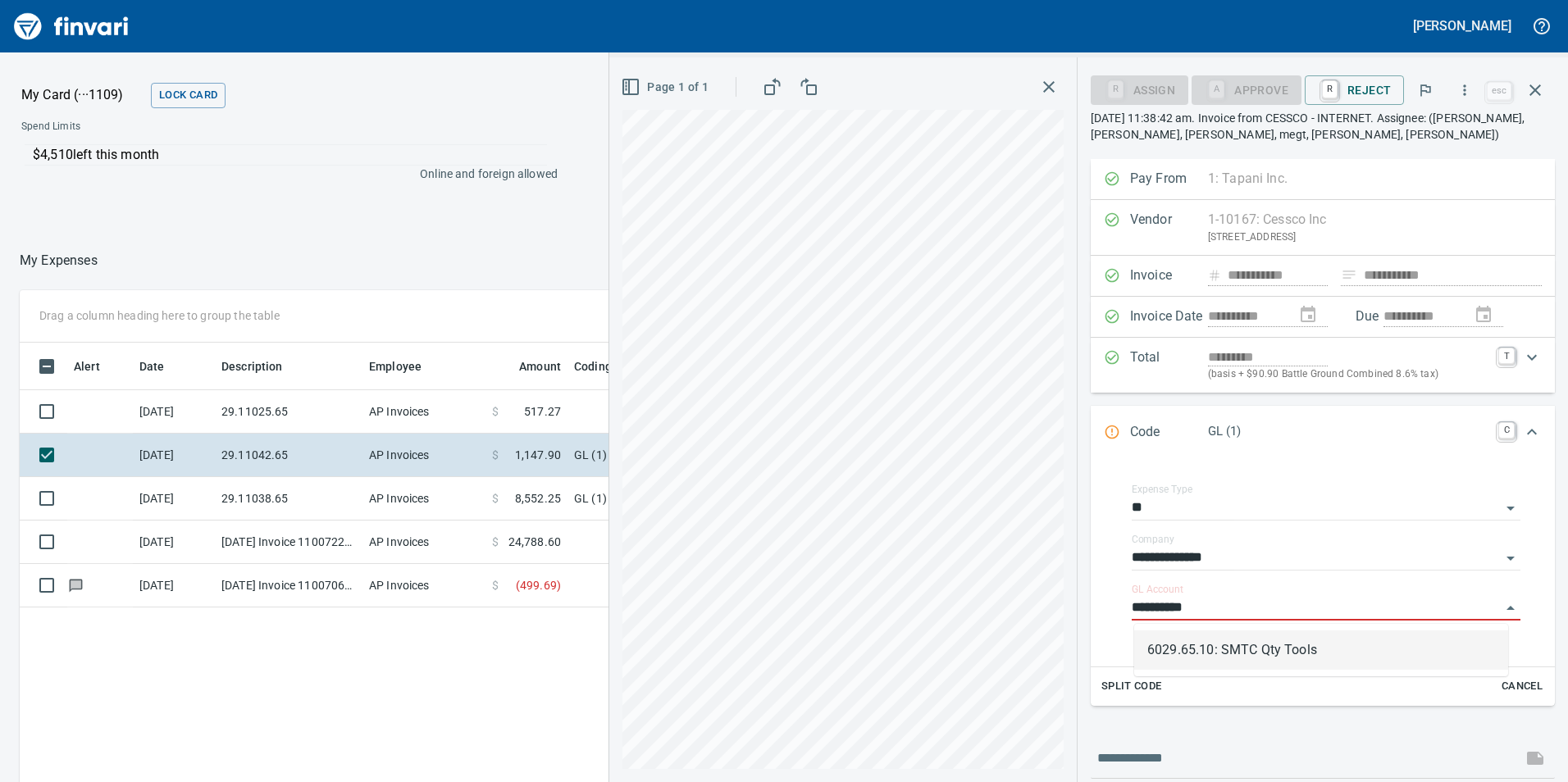
click at [1168, 638] on li "6029.65.10: SMTC Qty Tools" at bounding box center [1321, 650] width 374 height 39
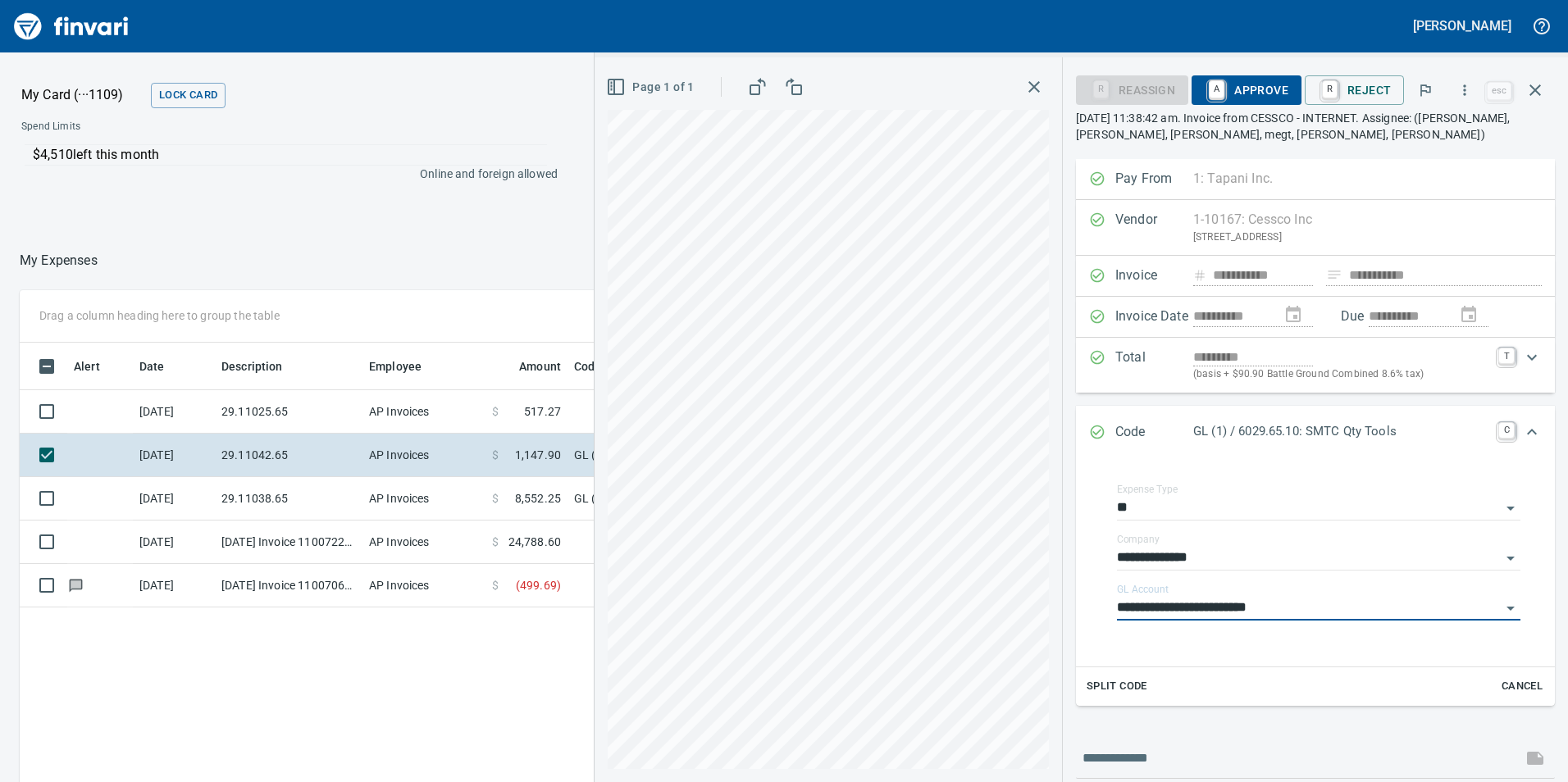
type input "**********"
click at [1240, 103] on span "A Approve" at bounding box center [1246, 90] width 84 height 28
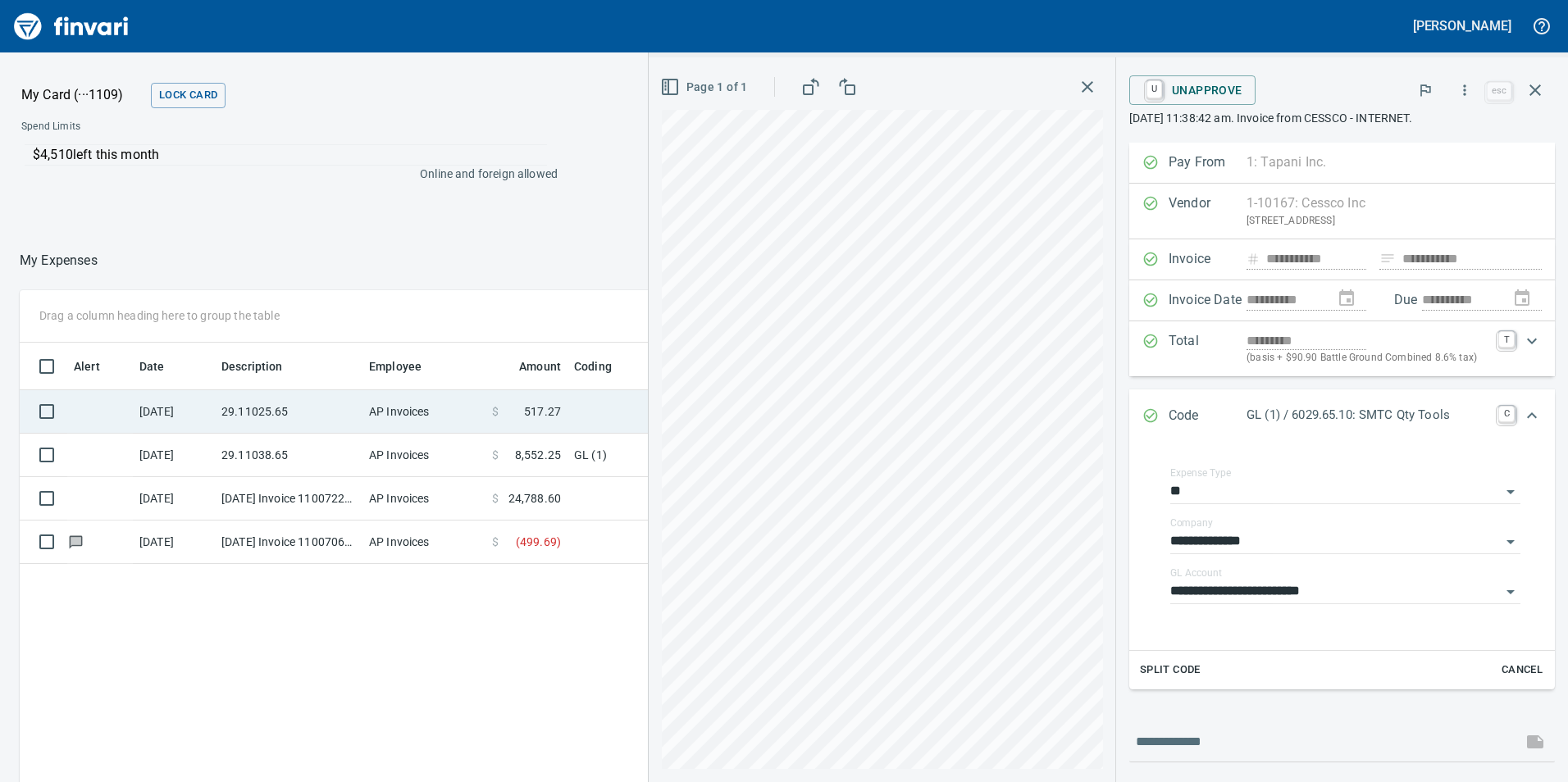
click at [440, 421] on td "AP Invoices" at bounding box center [424, 412] width 123 height 43
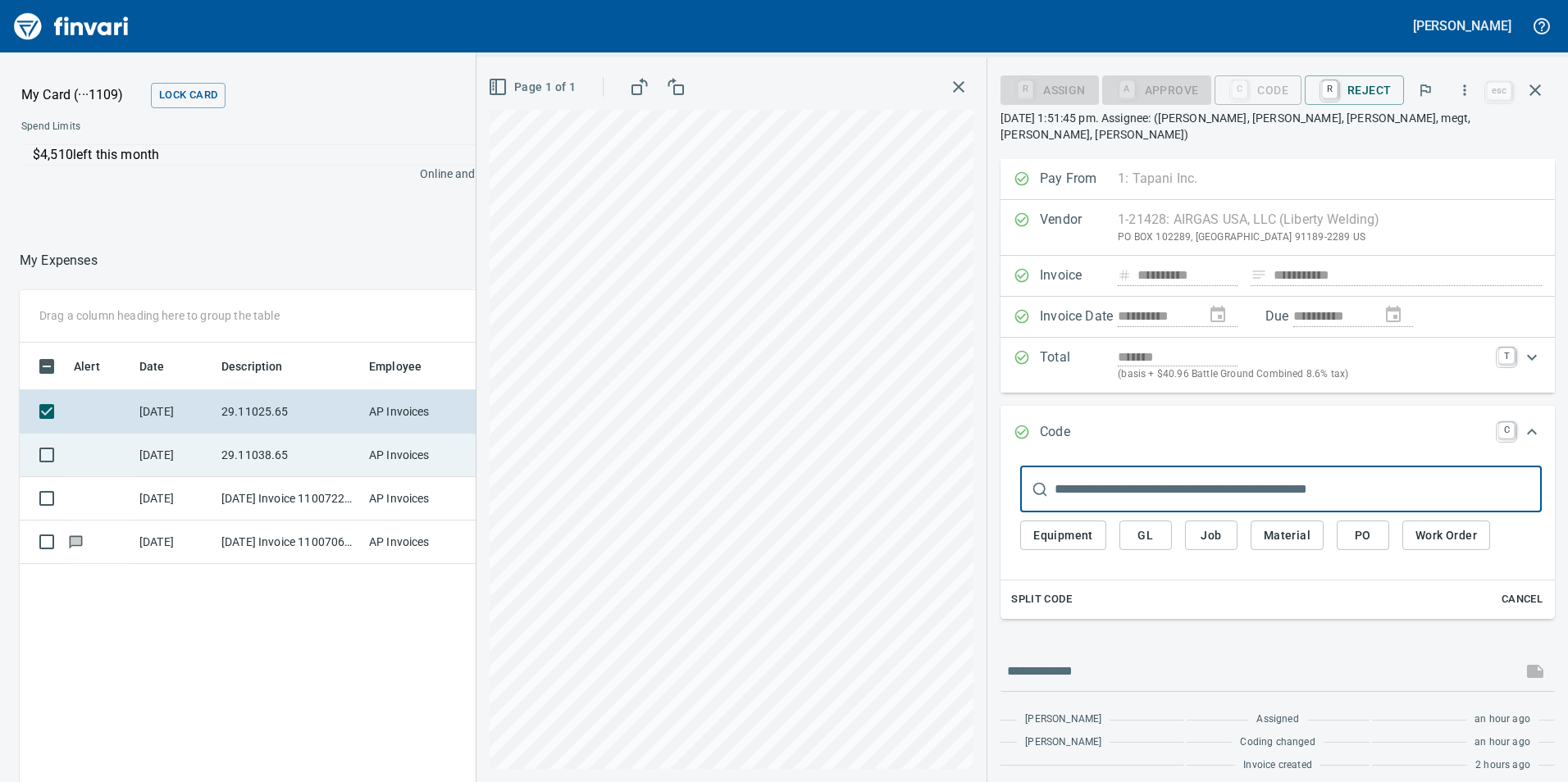
click at [327, 455] on td "29.11038.65" at bounding box center [288, 455] width 147 height 43
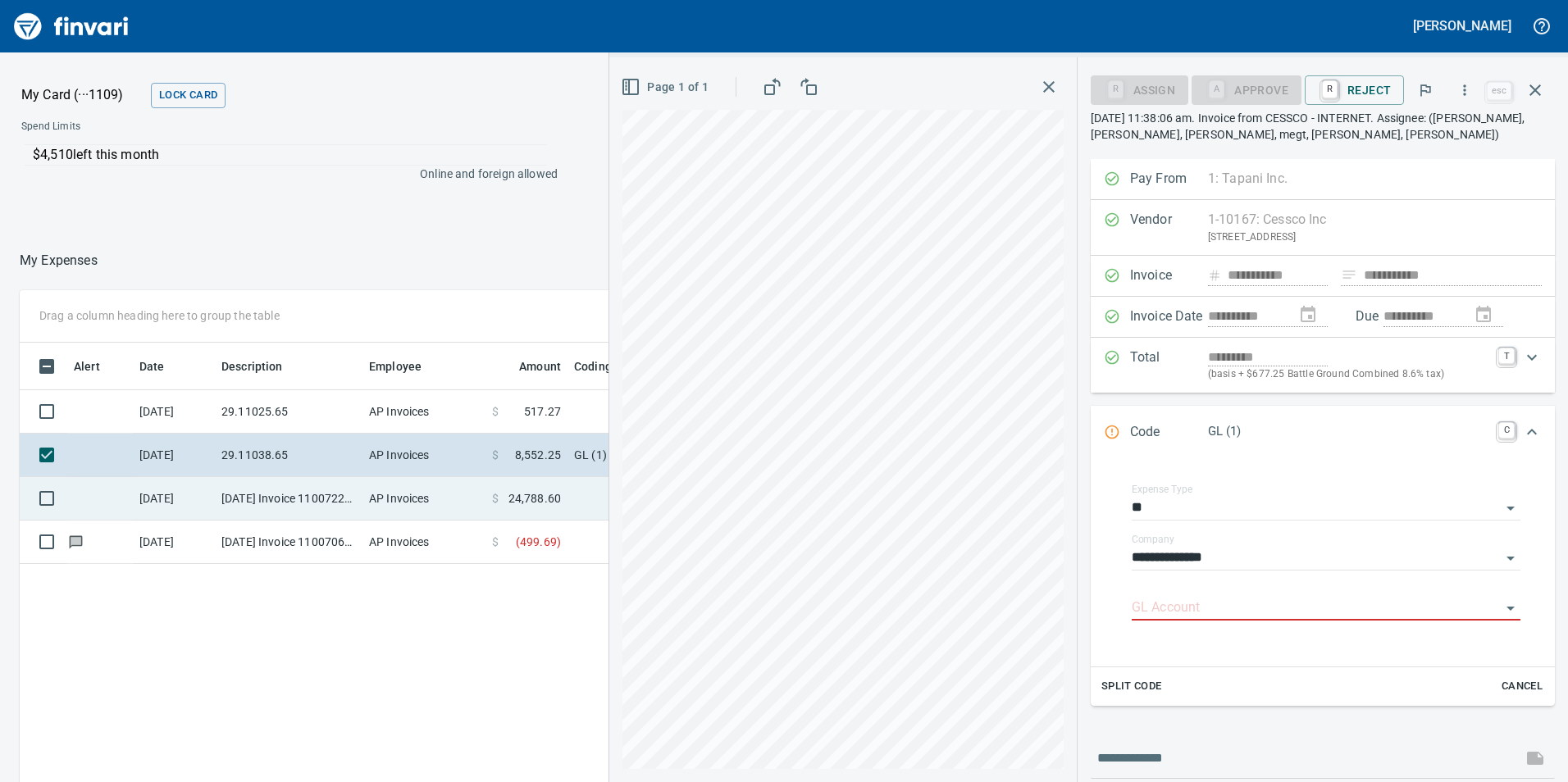
click at [297, 494] on td "[DATE] Invoice 11007224 from Cessco Inc (1-10167)" at bounding box center [288, 498] width 147 height 43
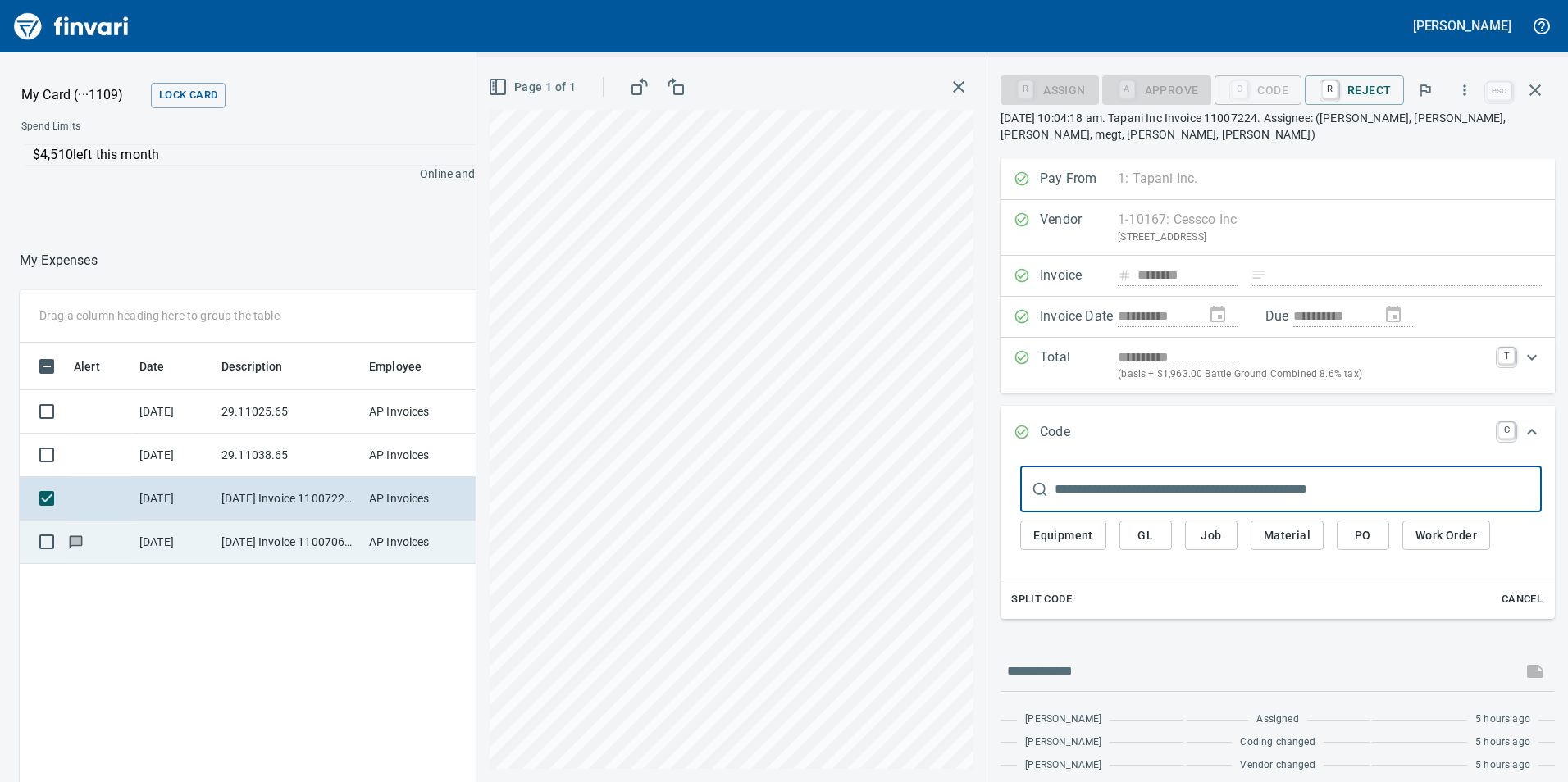
click at [272, 547] on td "[DATE] Invoice 11007060 from Cessco Inc (1-10167)" at bounding box center [288, 541] width 147 height 43
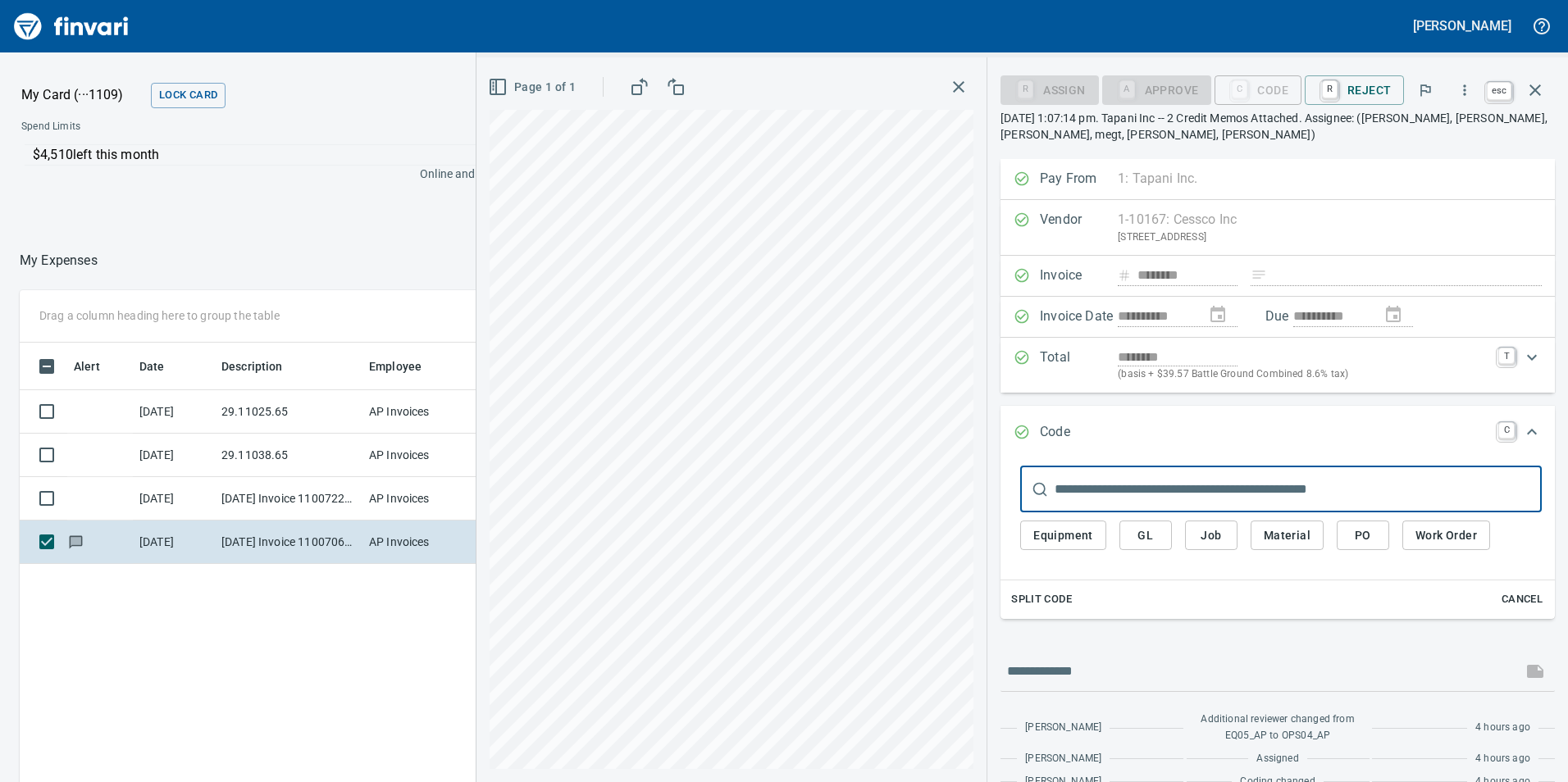
scroll to position [590, 1094]
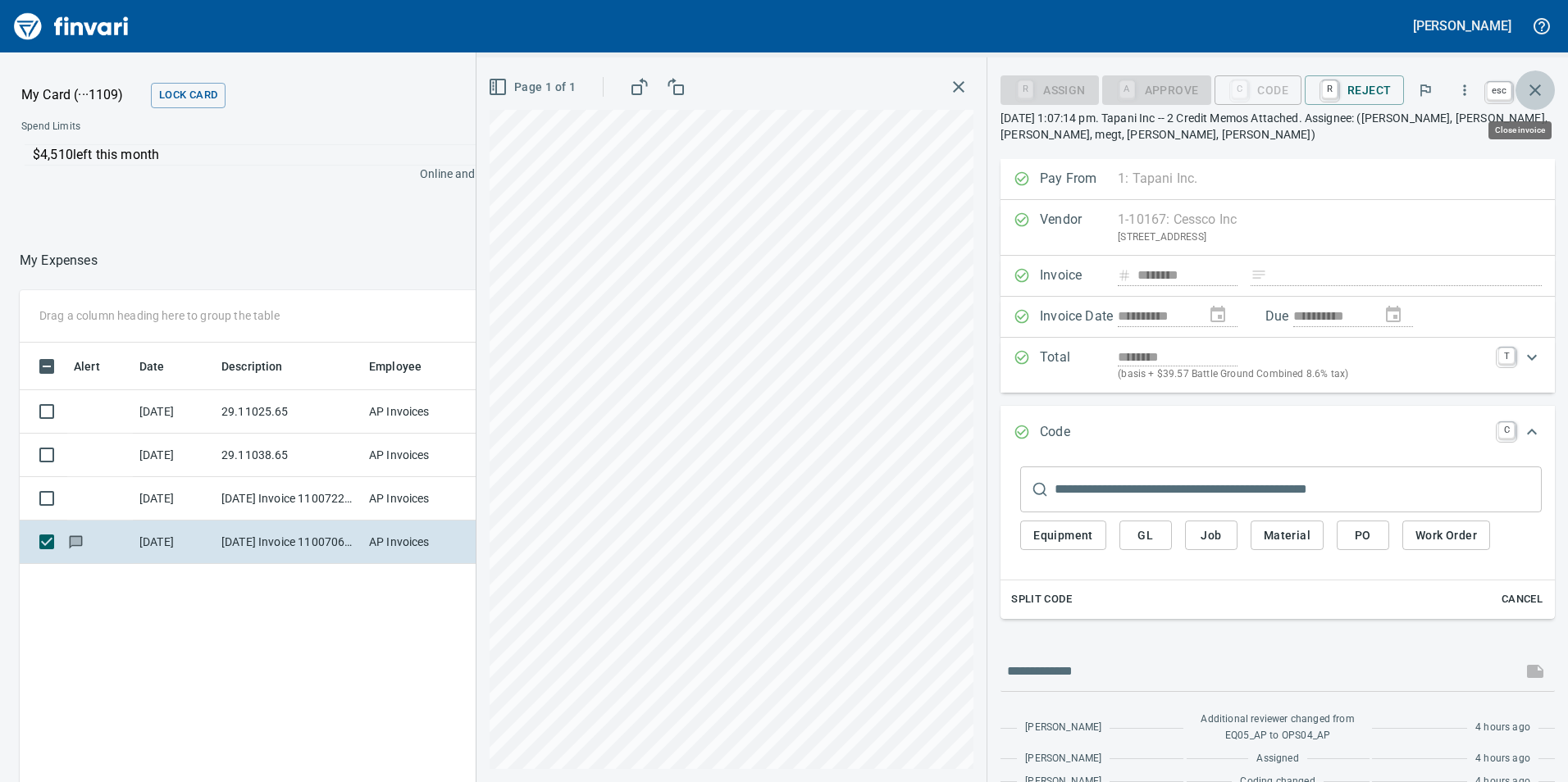
click at [1531, 87] on icon "button" at bounding box center [1535, 91] width 12 height 12
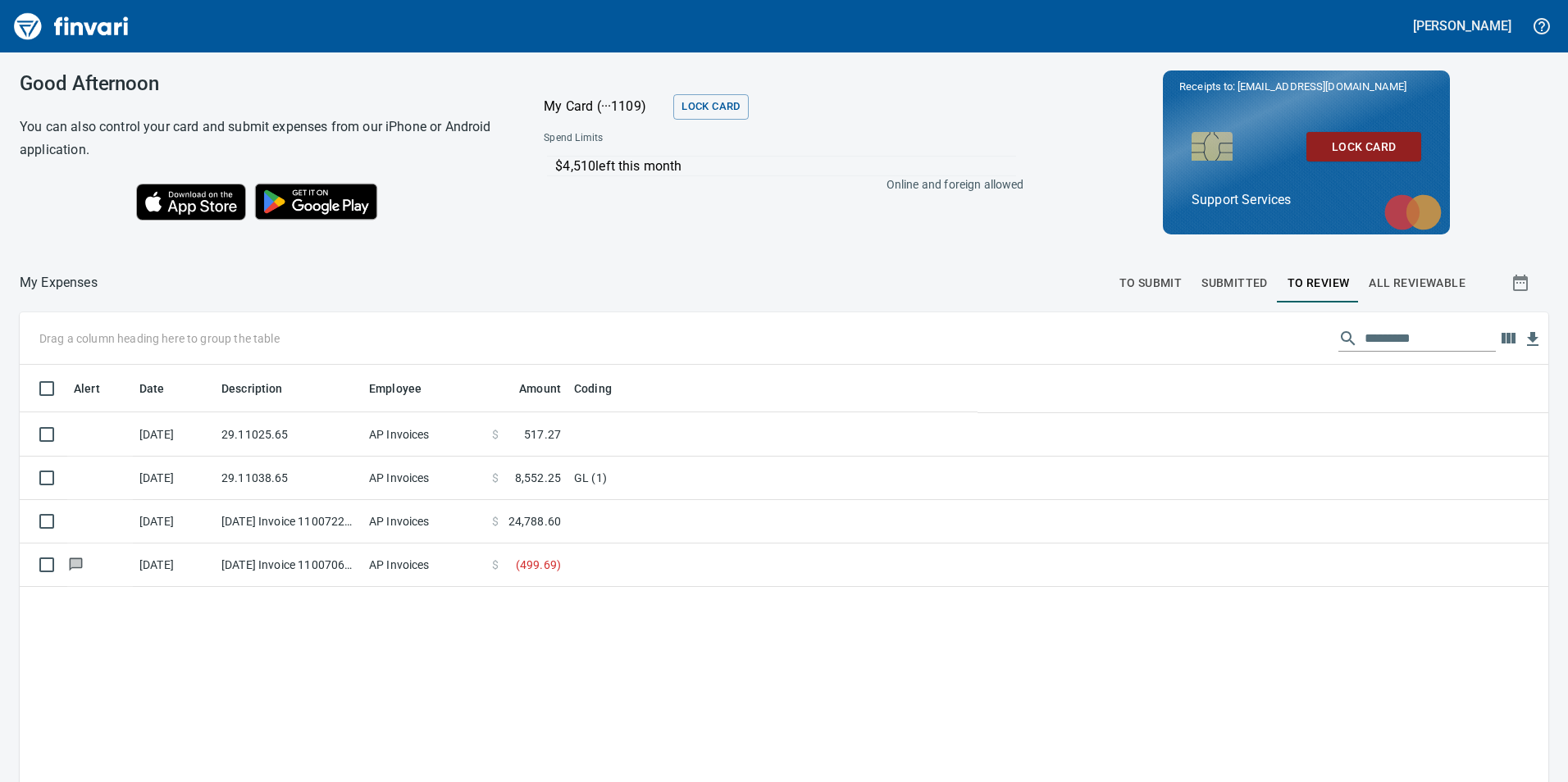
scroll to position [590, 1501]
click at [1132, 280] on span "To Submit" at bounding box center [1151, 283] width 63 height 20
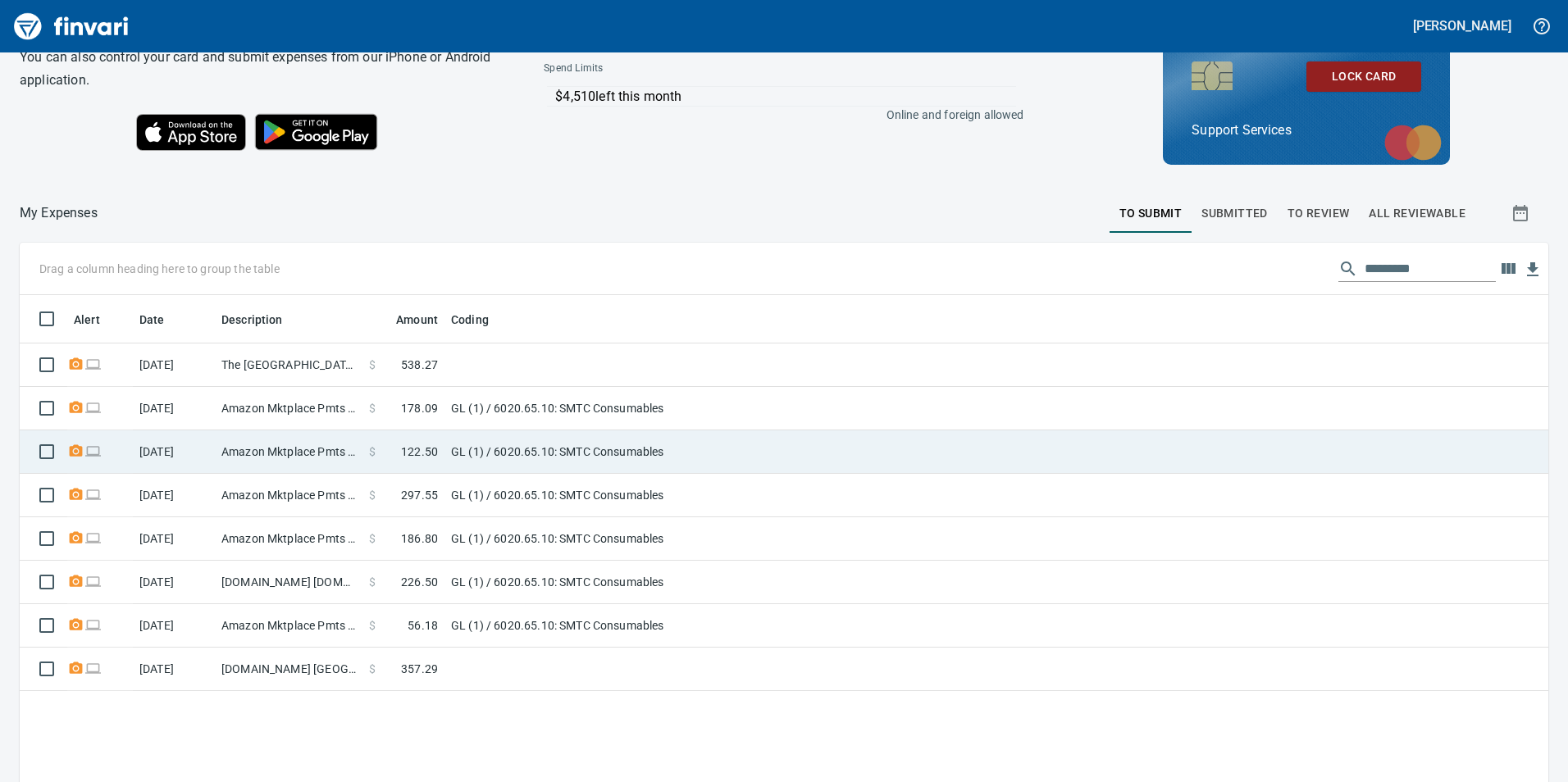
scroll to position [185, 0]
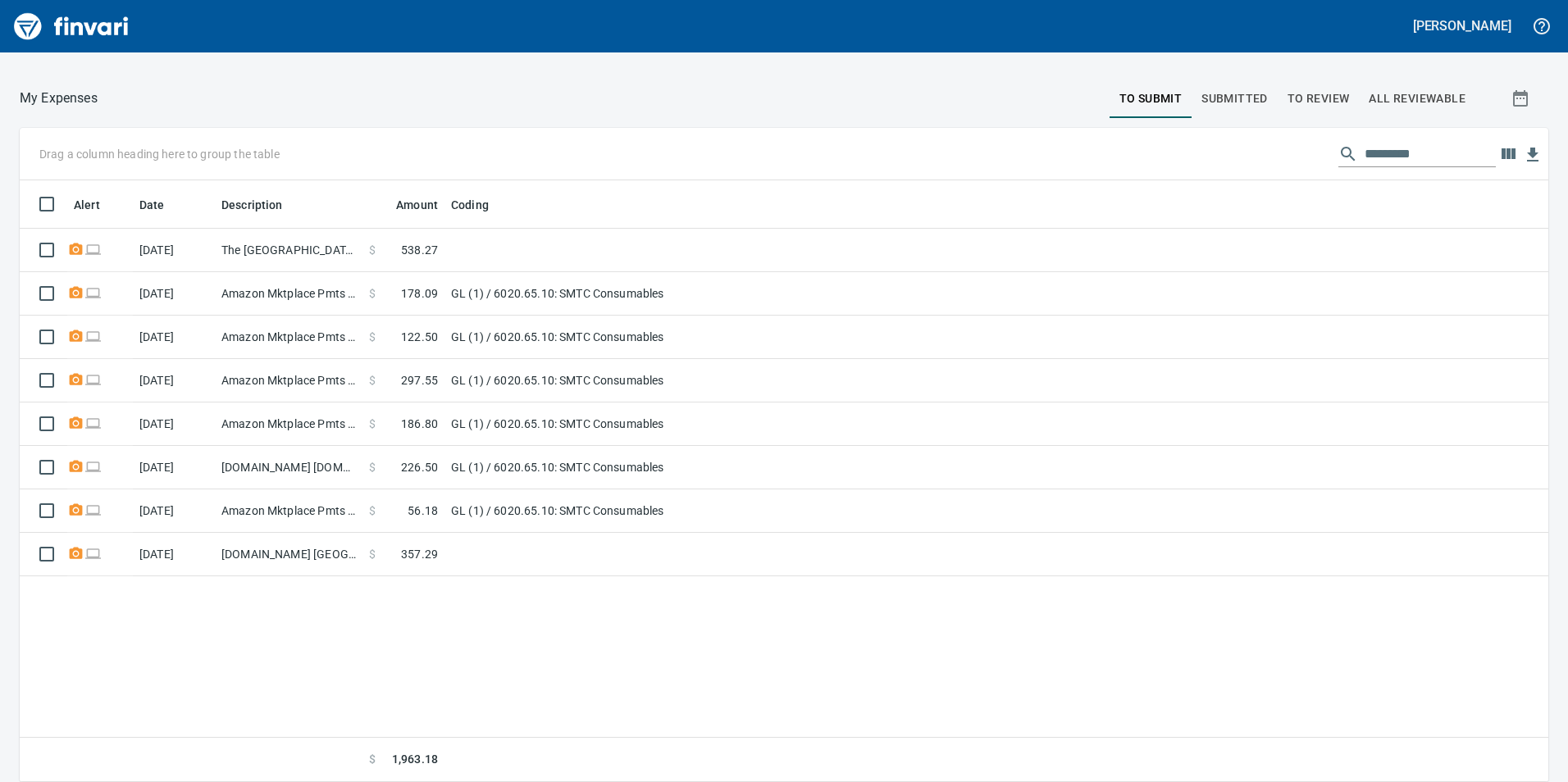
click at [1263, 112] on button "Submitted" at bounding box center [1235, 98] width 86 height 39
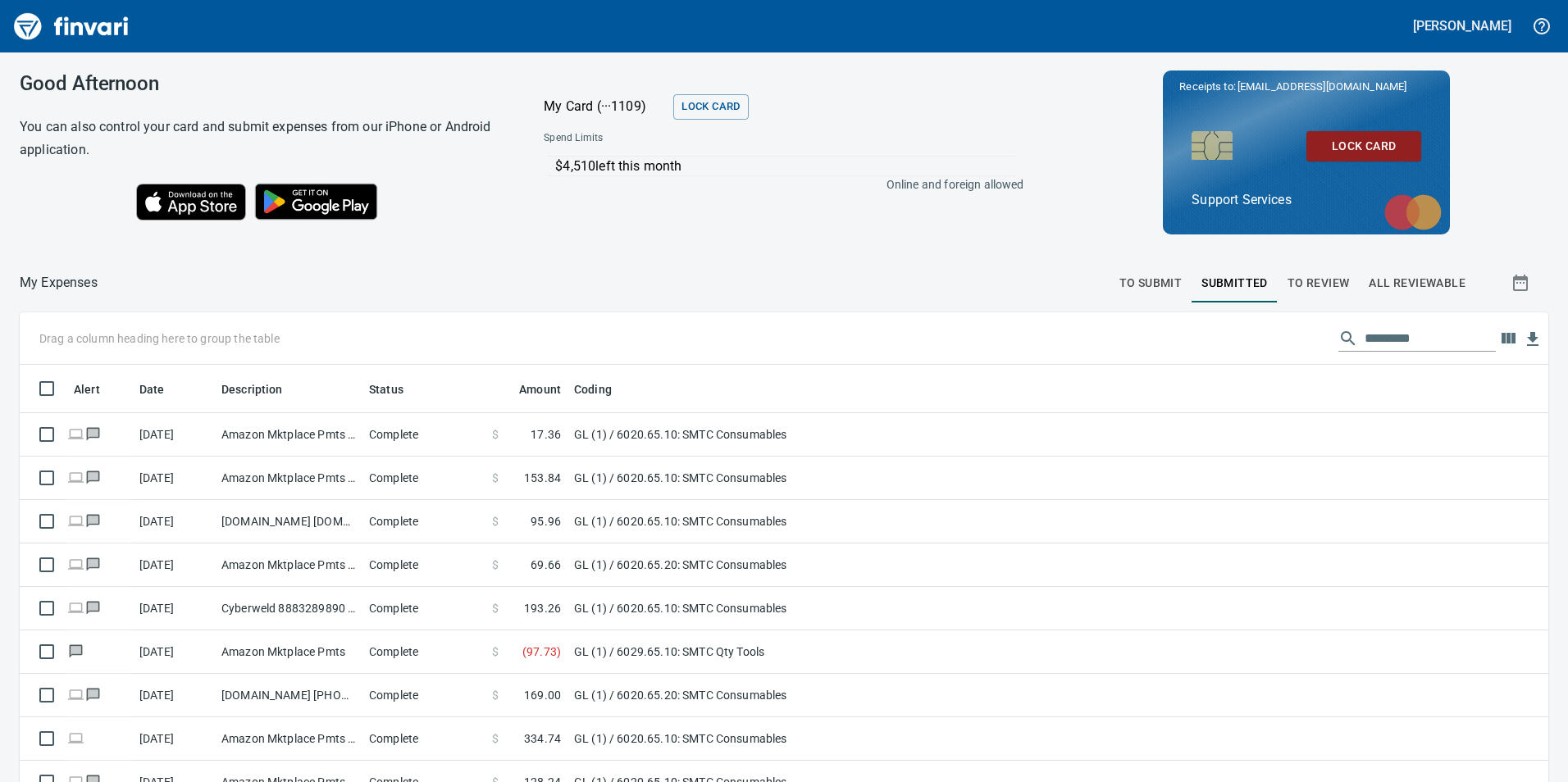
scroll to position [590, 1492]
click at [1331, 273] on span "To Review" at bounding box center [1319, 283] width 63 height 20
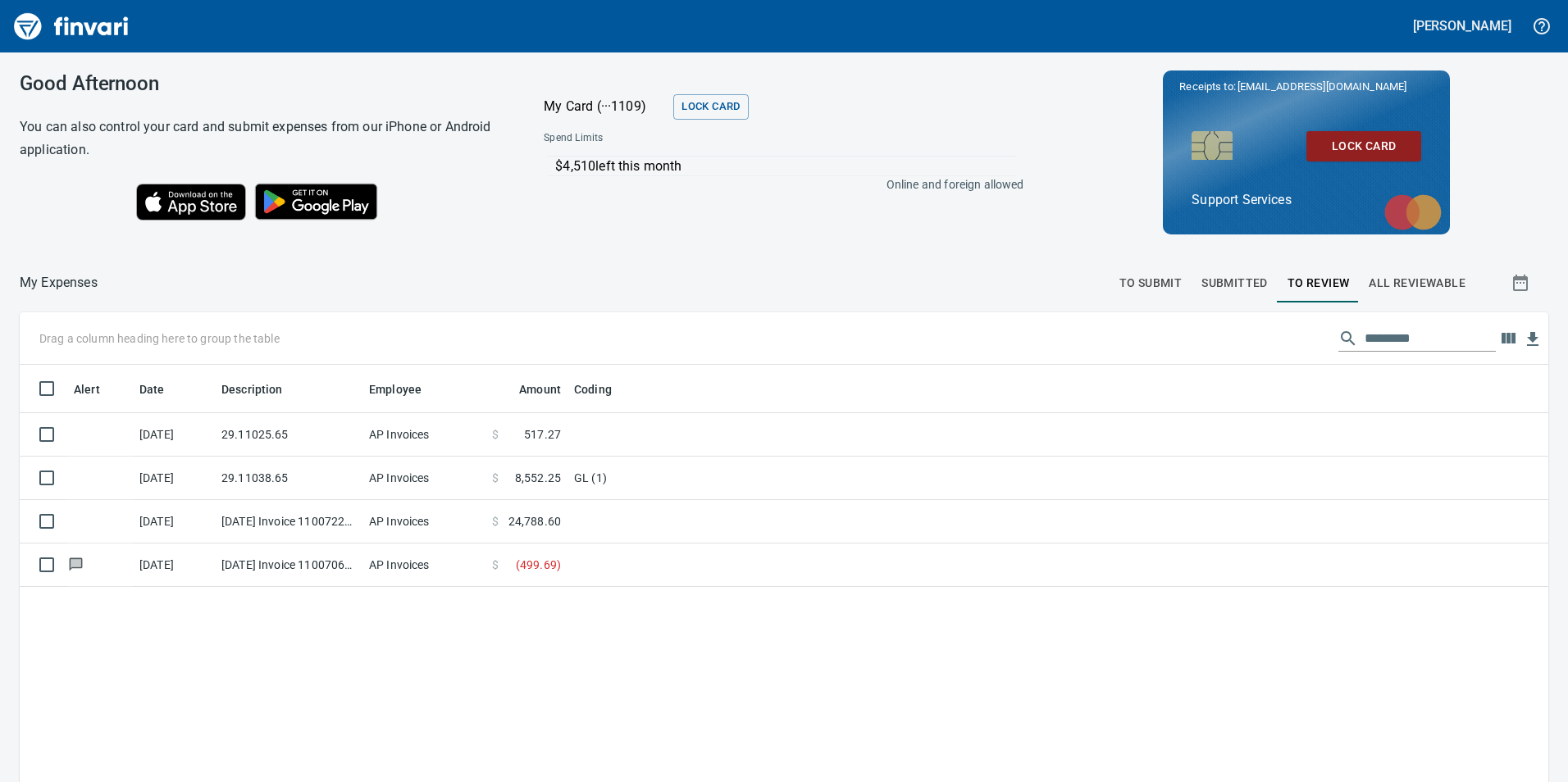
click at [1154, 286] on span "To Submit" at bounding box center [1151, 283] width 63 height 20
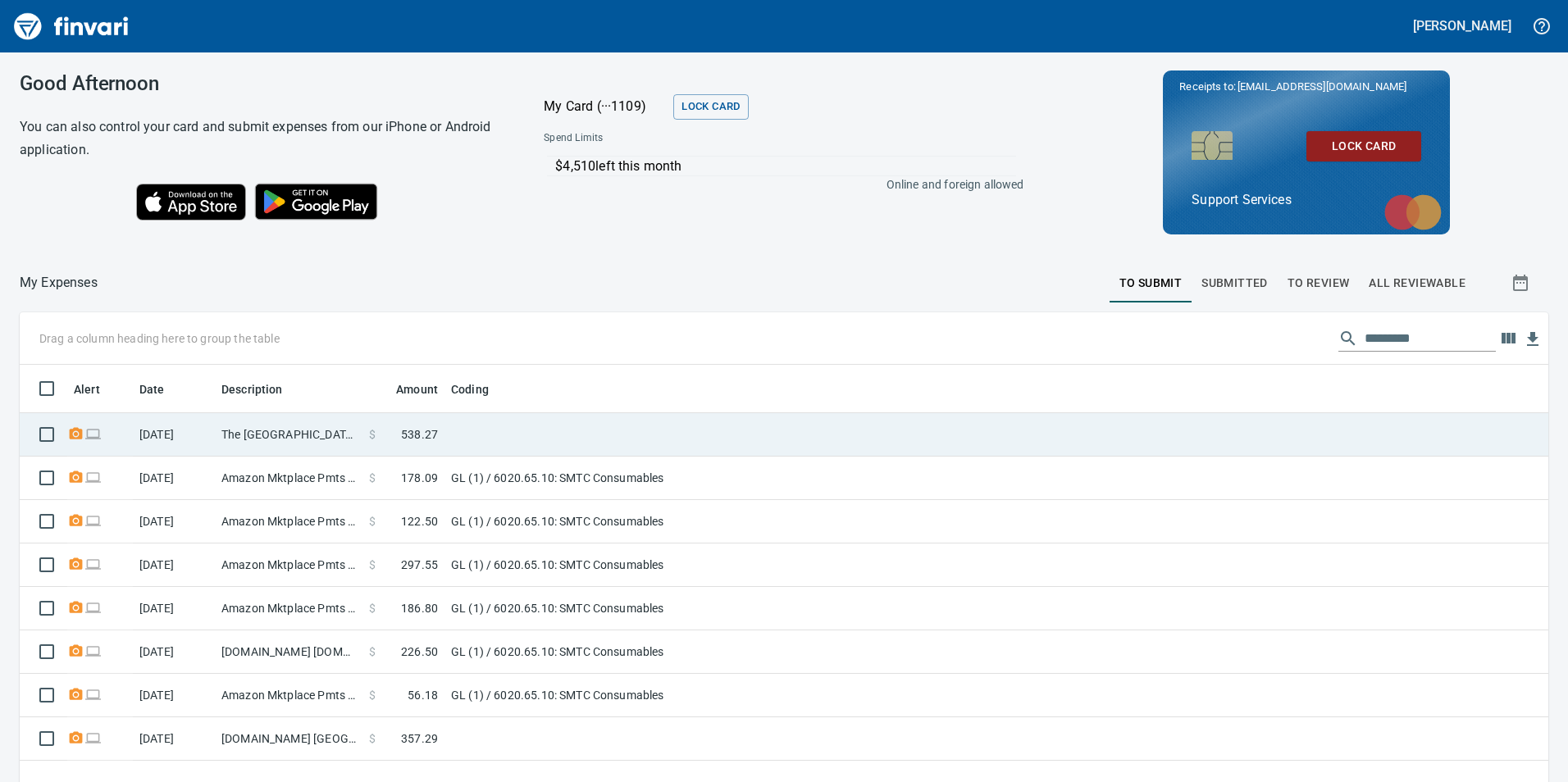
scroll to position [590, 1504]
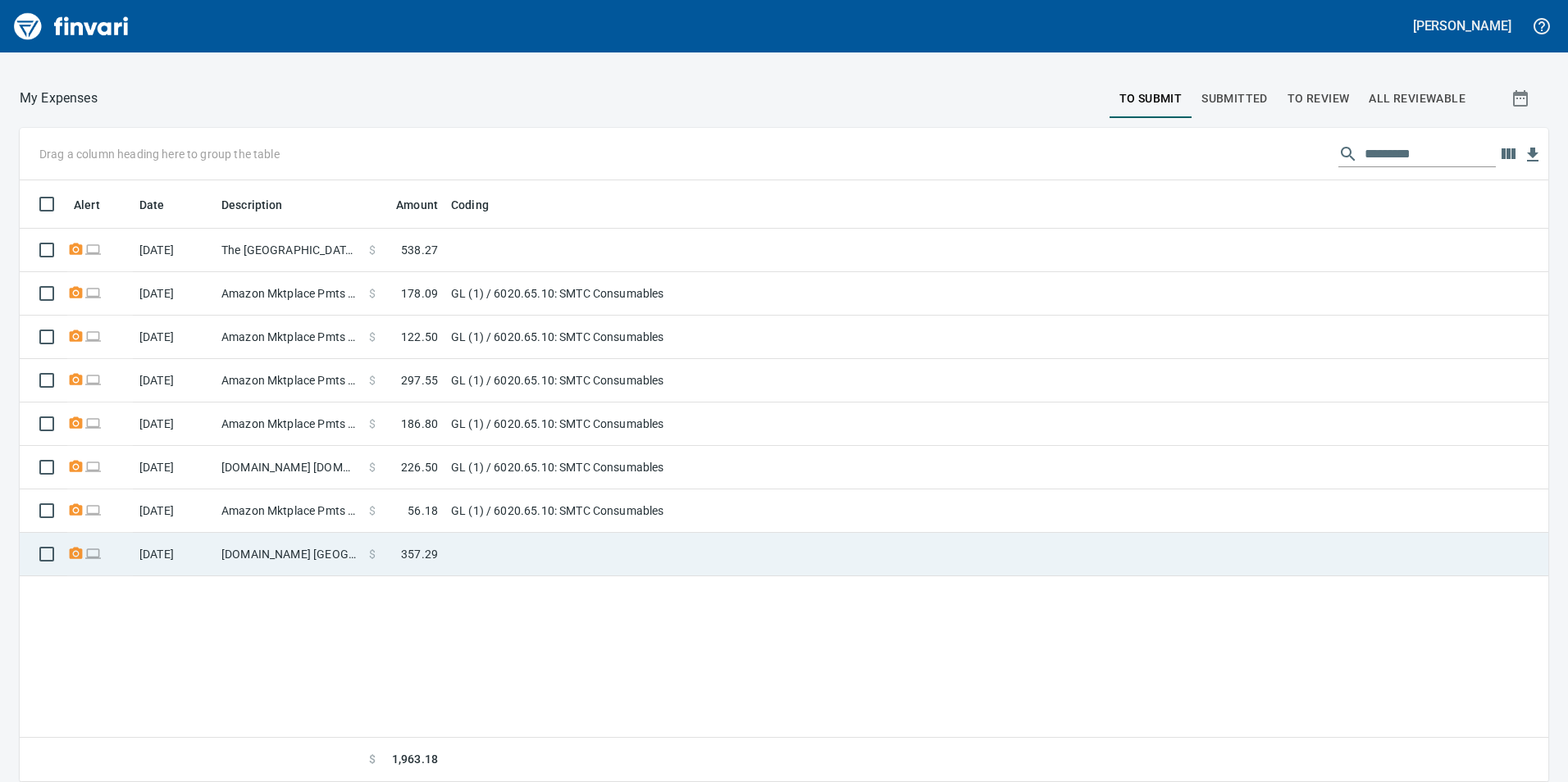
click at [481, 562] on td at bounding box center [649, 554] width 410 height 43
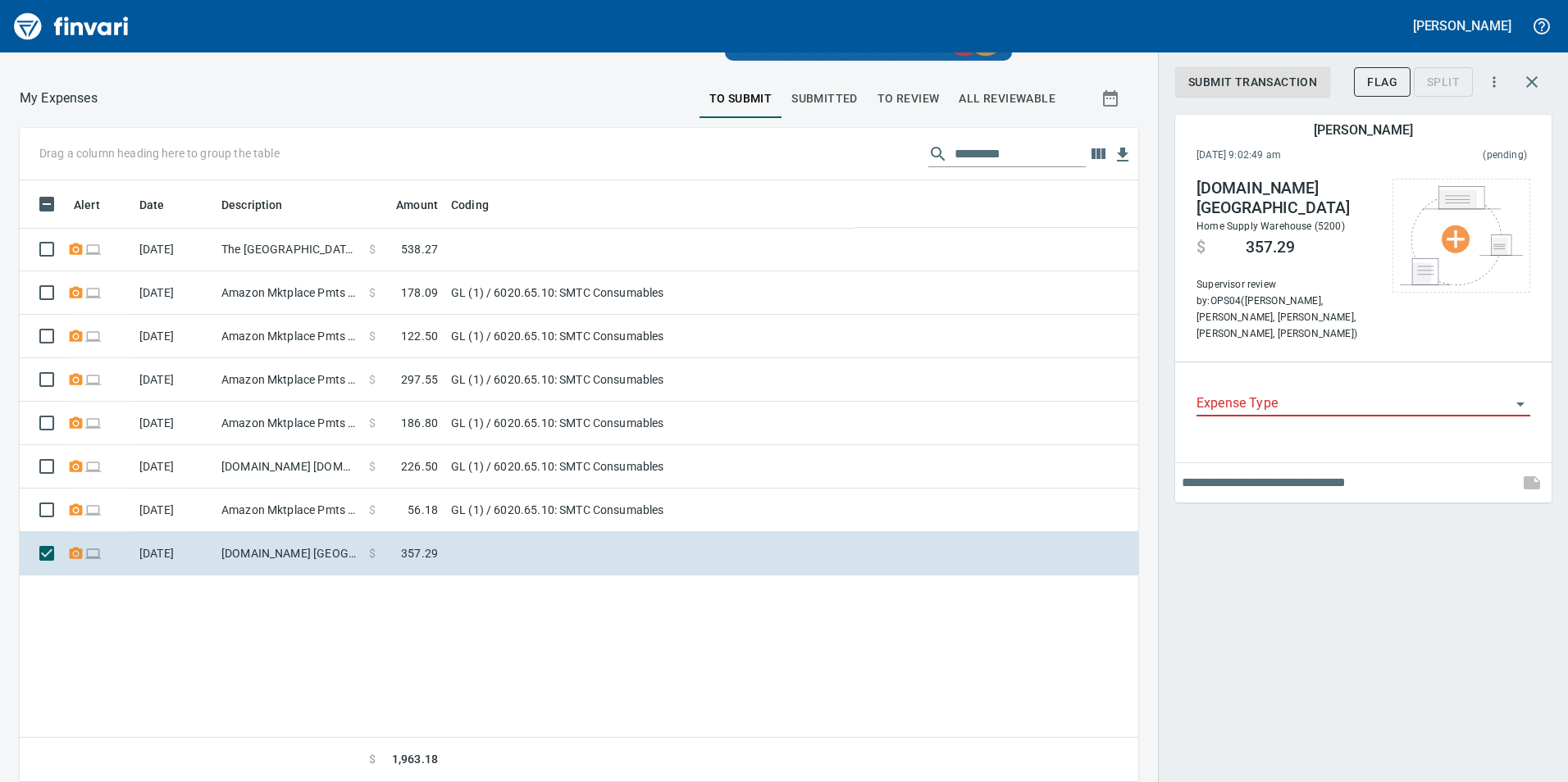
scroll to position [590, 1094]
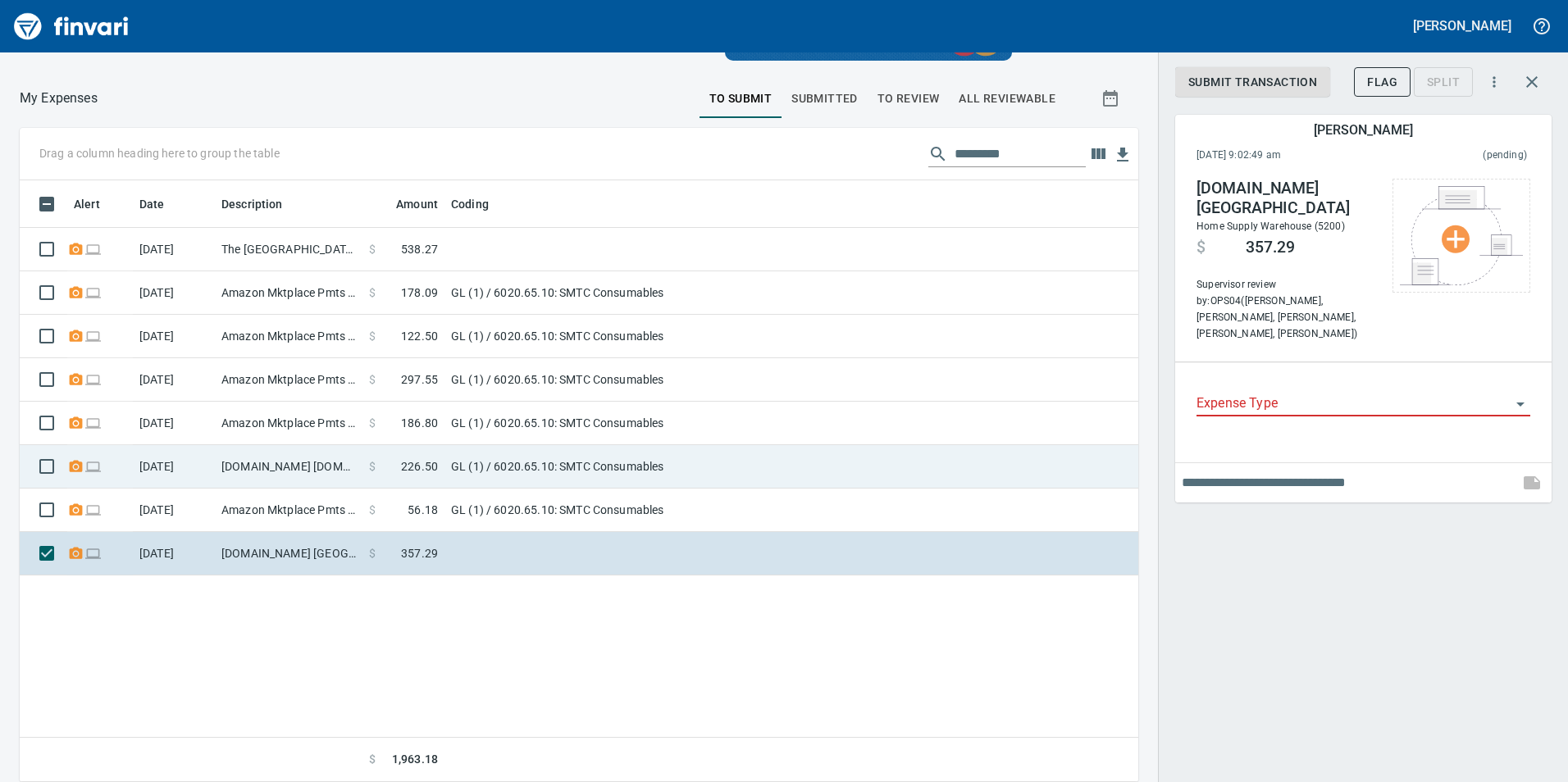
click at [723, 468] on td "GL (1) / 6020.65.10: SMTC Consumables" at bounding box center [649, 466] width 410 height 43
type input "**"
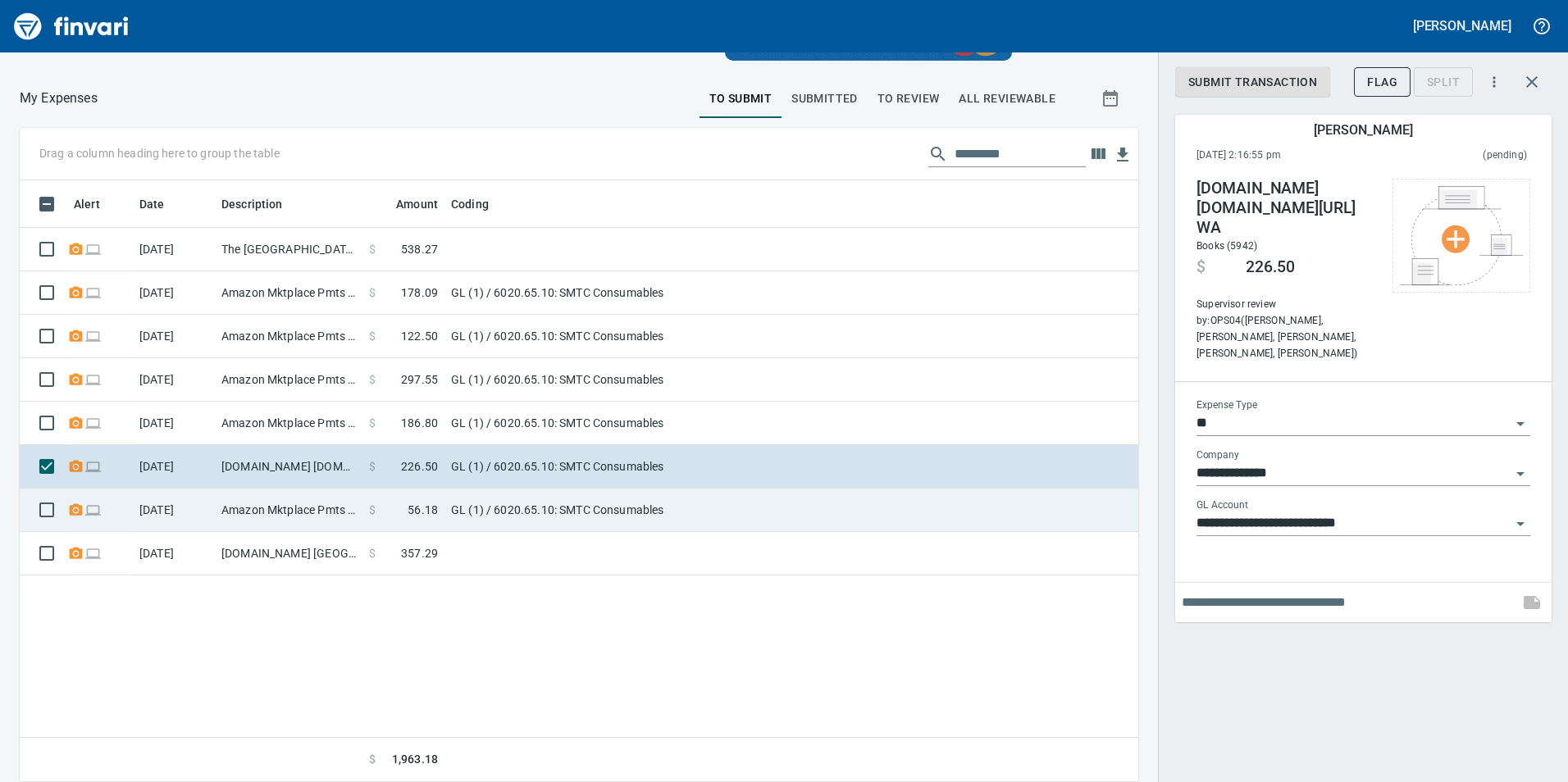
click at [780, 512] on td "GL (1) / 6020.65.10: SMTC Consumables" at bounding box center [649, 510] width 410 height 43
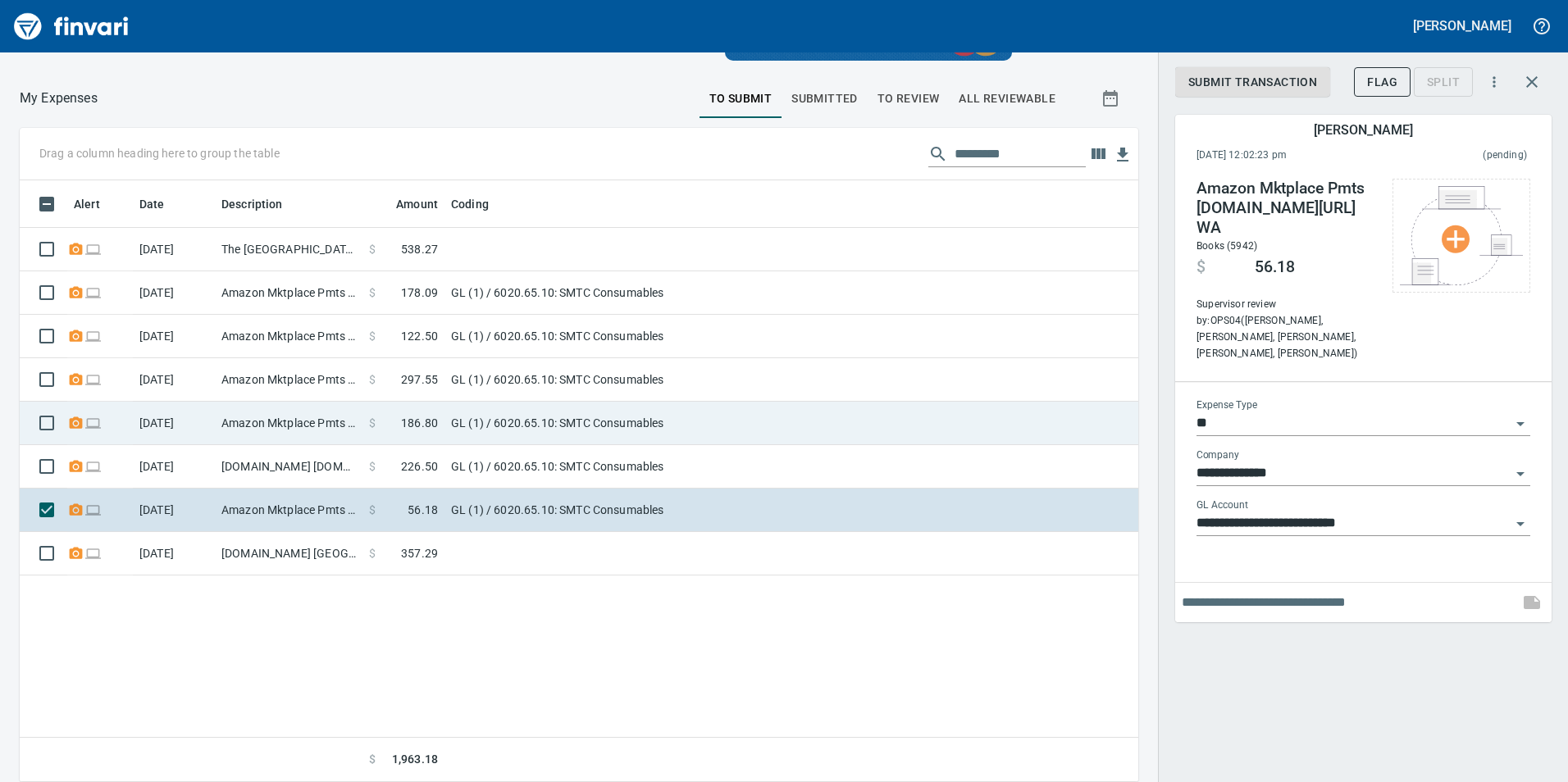
click at [694, 438] on td "GL (1) / 6020.65.10: SMTC Consumables" at bounding box center [649, 423] width 410 height 43
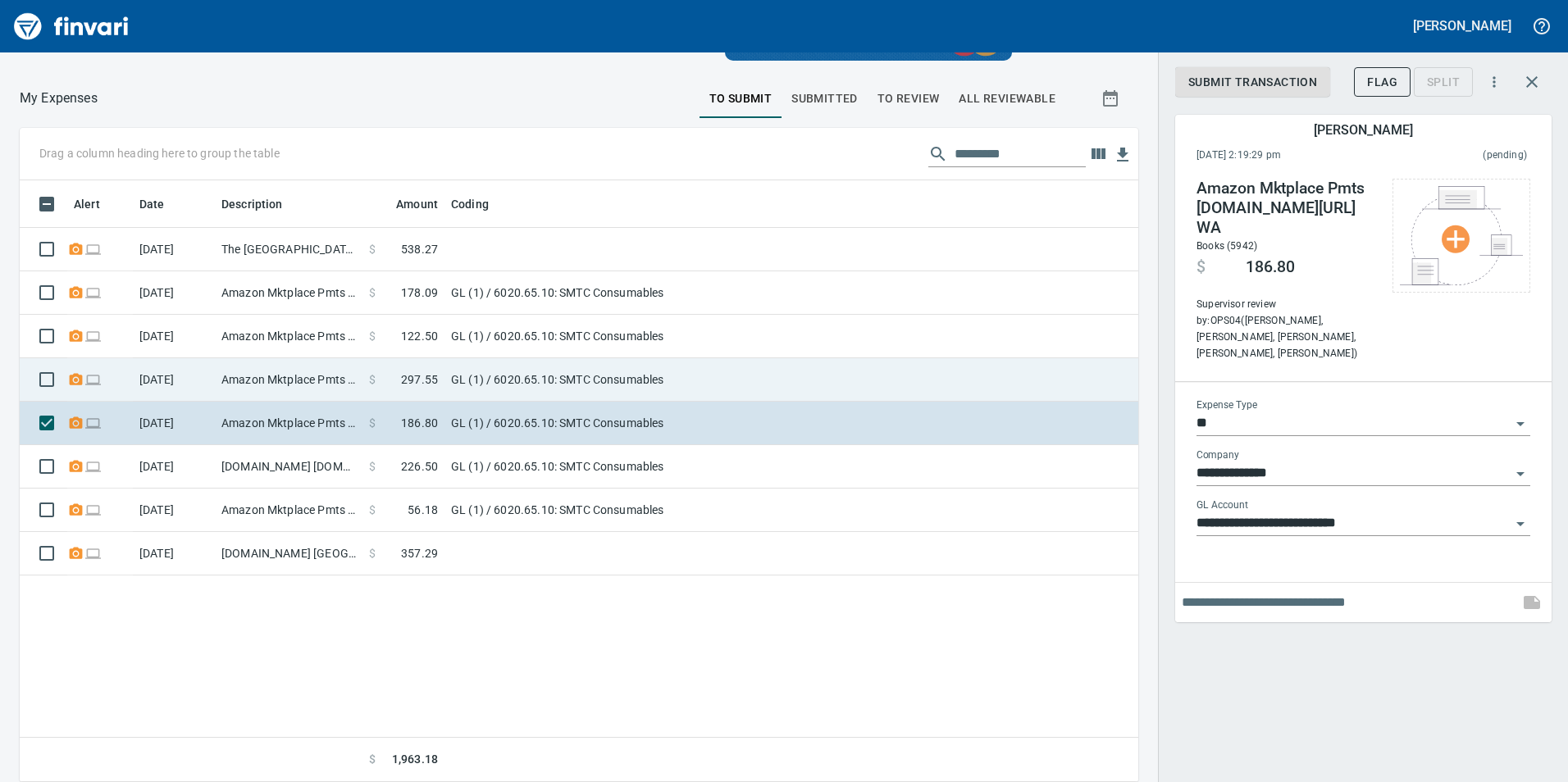
click at [706, 391] on td "GL (1) / 6020.65.10: SMTC Consumables" at bounding box center [649, 380] width 410 height 43
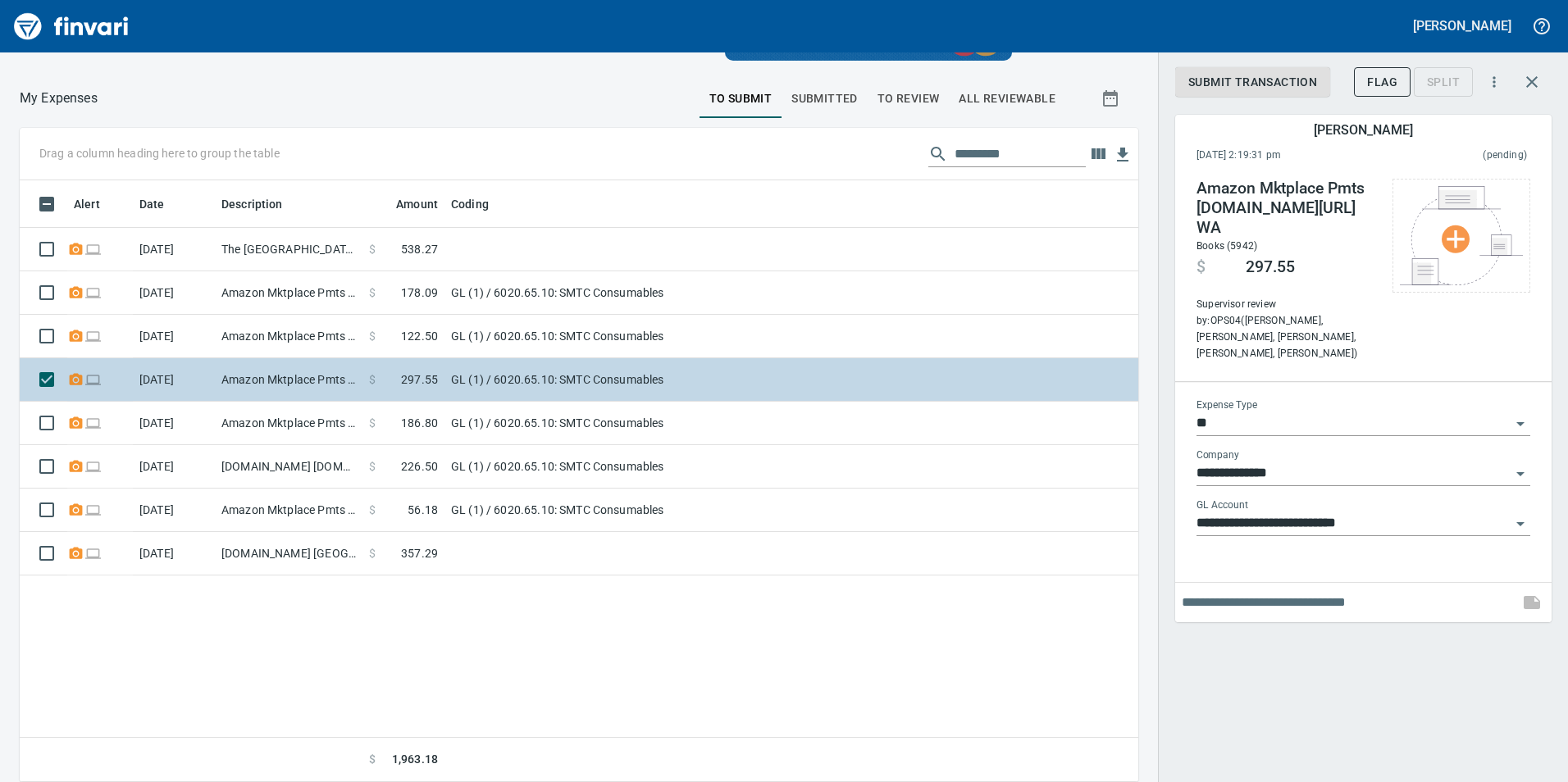
click at [718, 358] on td "GL (1) / 6020.65.10: SMTC Consumables" at bounding box center [649, 380] width 410 height 43
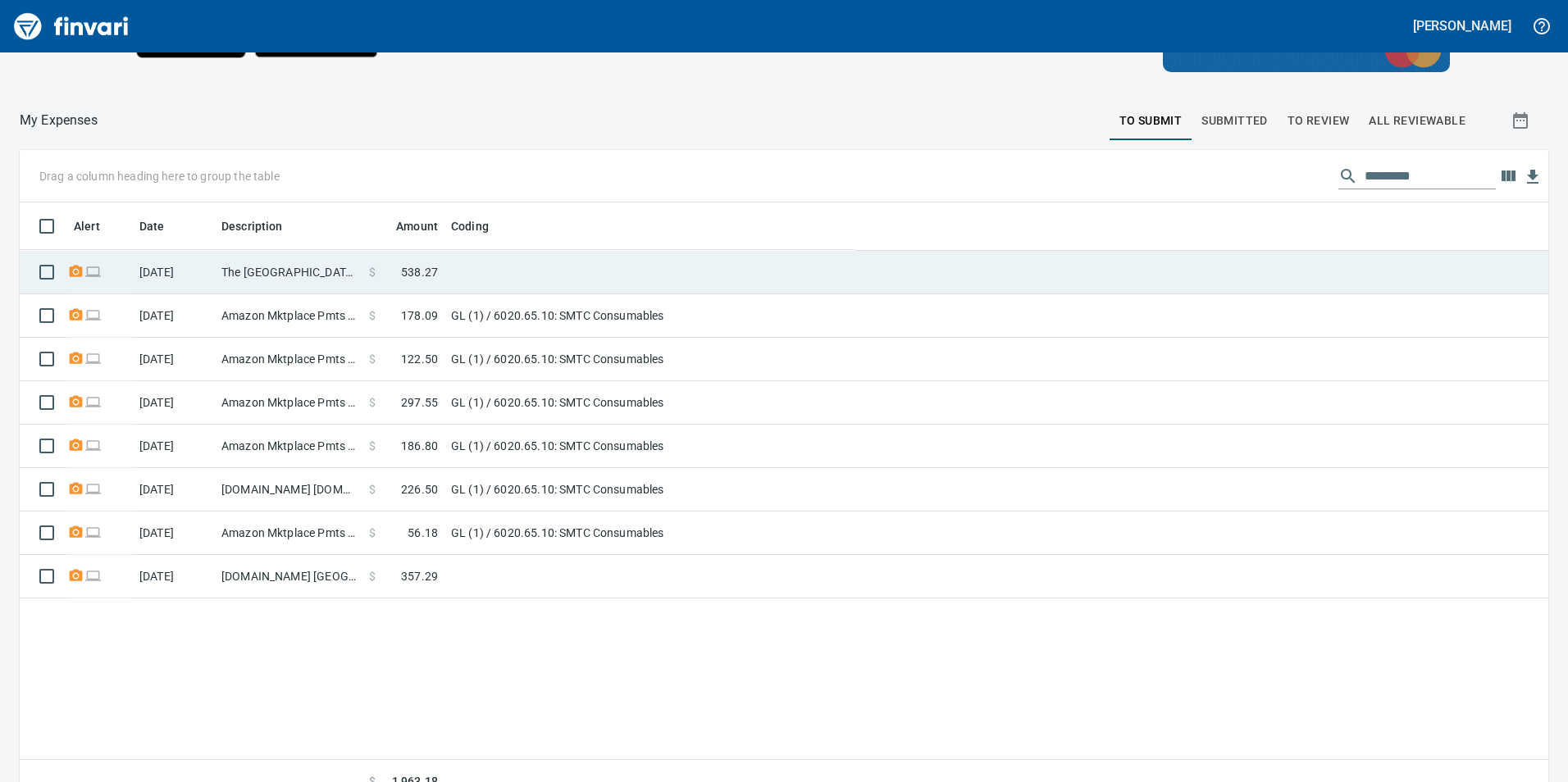
scroll to position [2, 2]
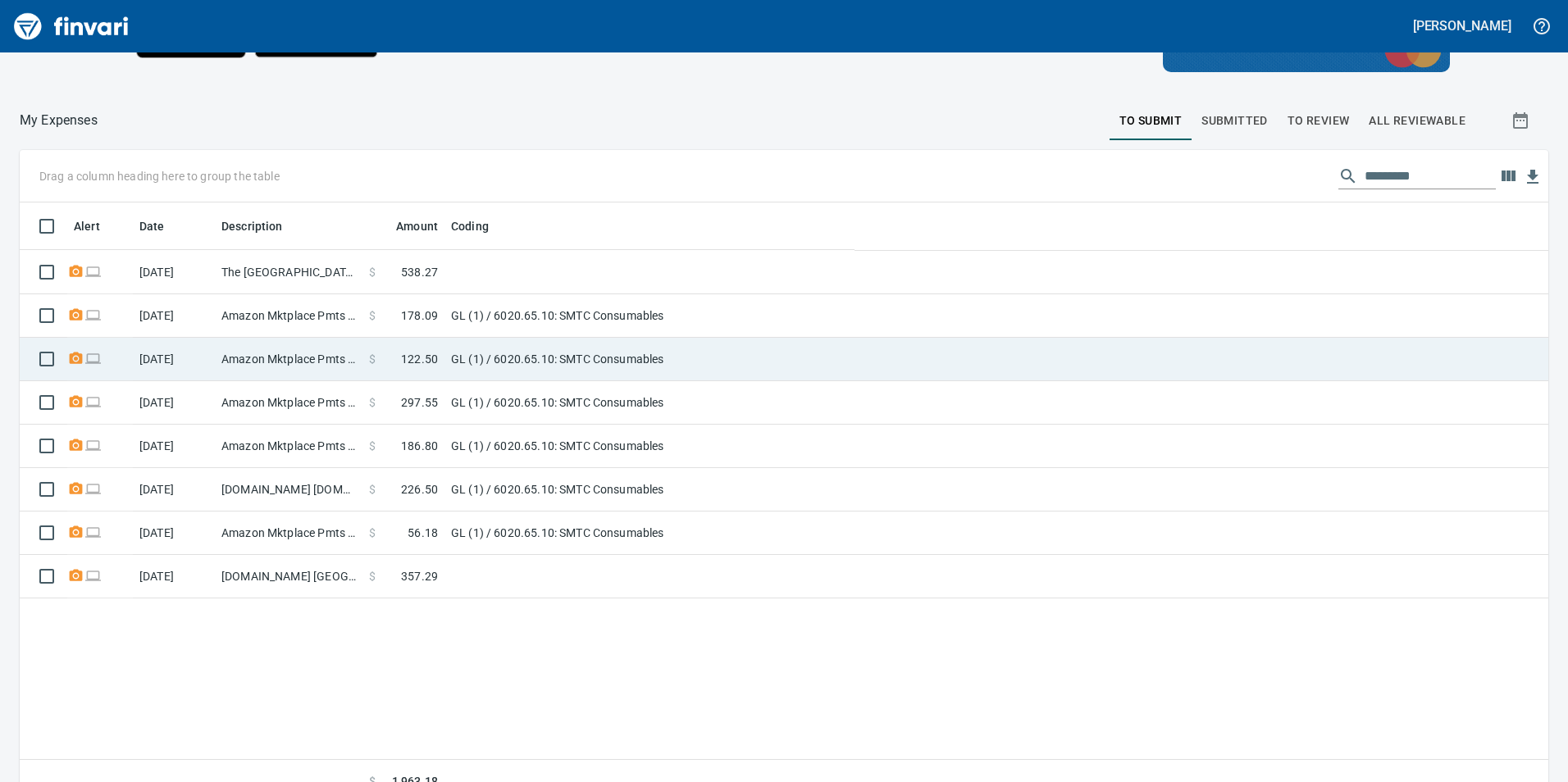
click at [704, 360] on td "GL (1) / 6020.65.10: SMTC Consumables" at bounding box center [649, 359] width 410 height 43
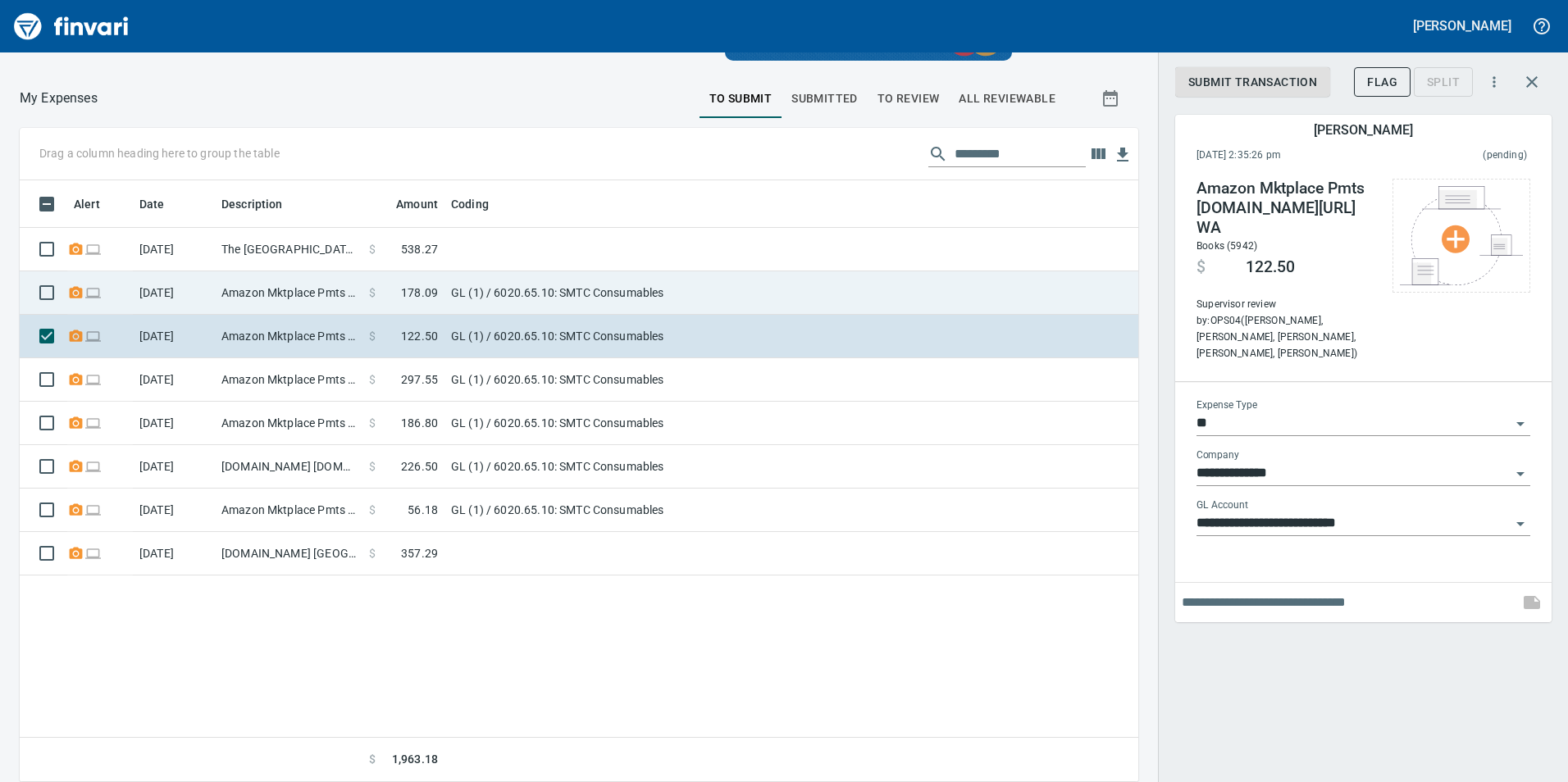
scroll to position [590, 1094]
click at [723, 285] on td "GL (1) / 6020.65.10: SMTC Consumables" at bounding box center [649, 292] width 410 height 43
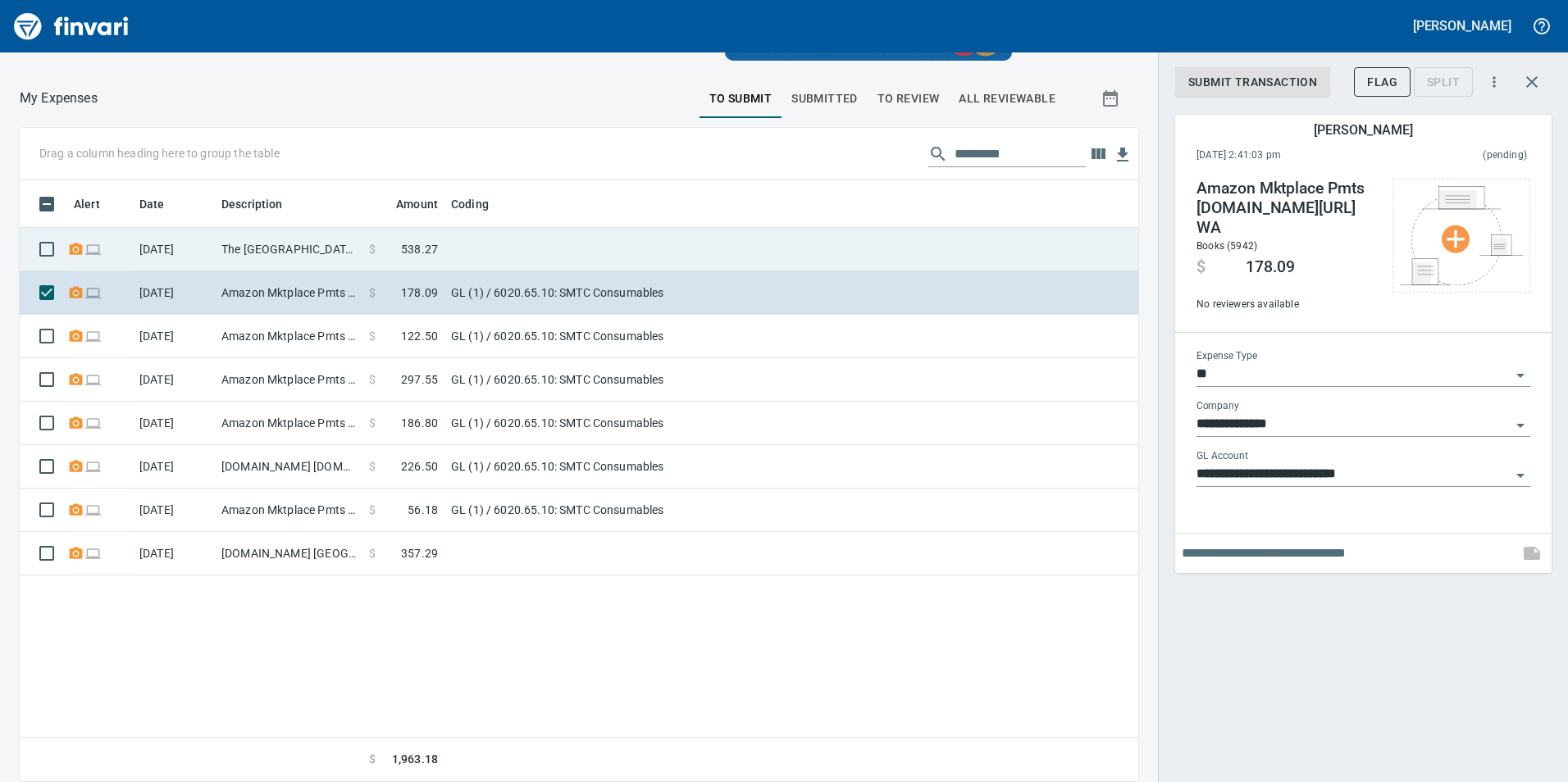
click at [675, 238] on td at bounding box center [649, 249] width 410 height 43
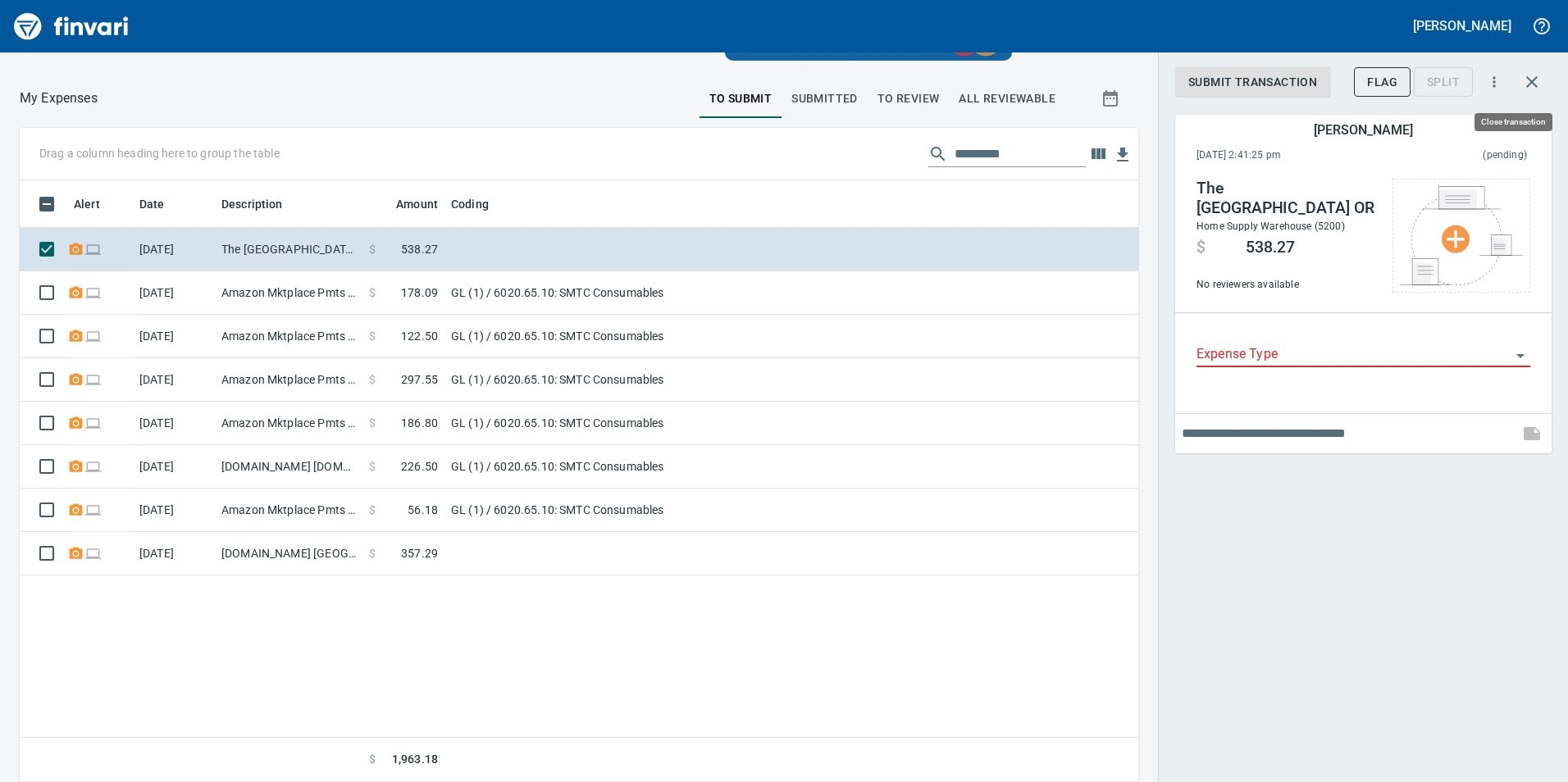
scroll to position [590, 1094]
click at [1542, 92] on button "button" at bounding box center [1532, 82] width 39 height 39
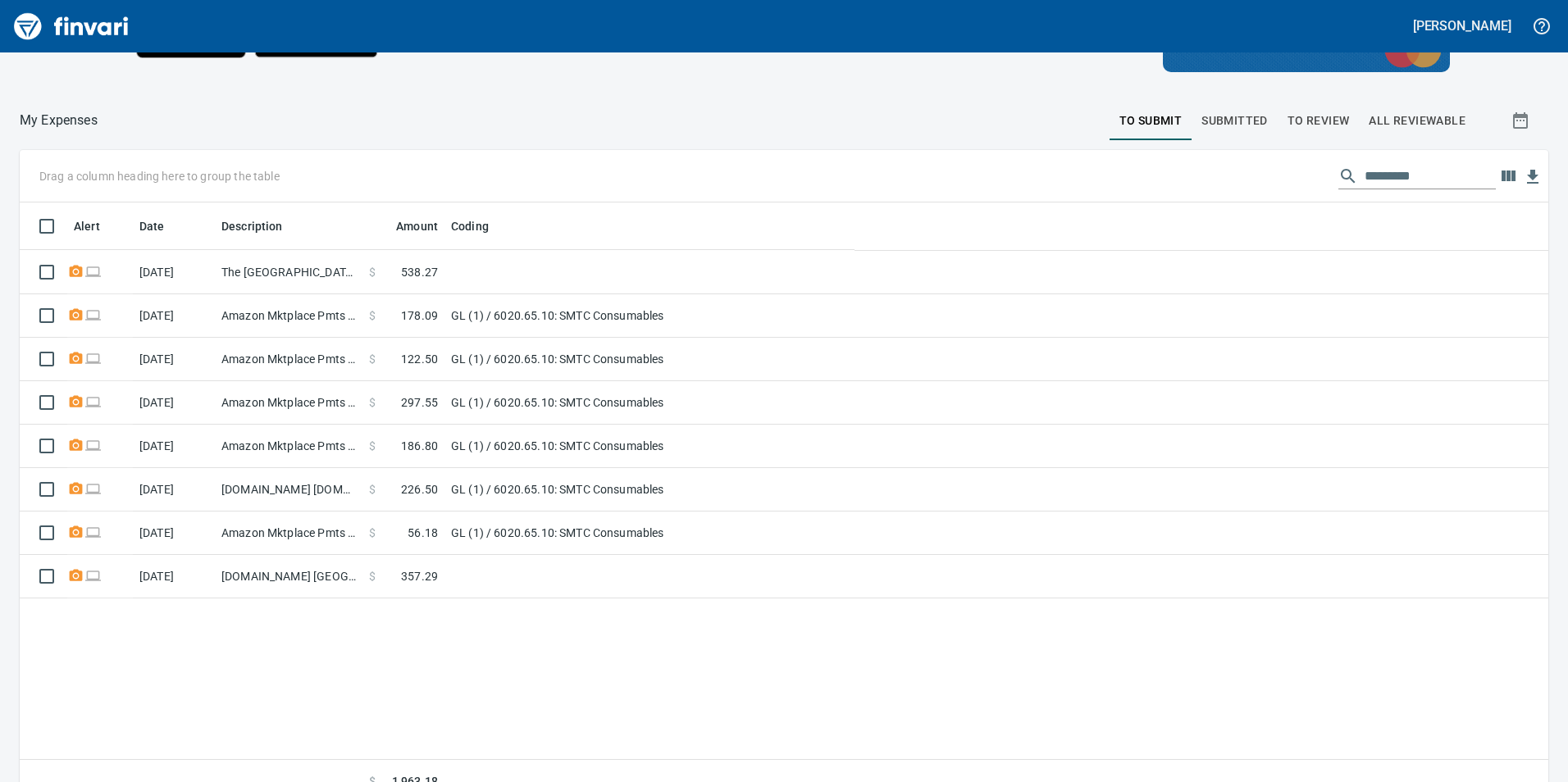
scroll to position [590, 1501]
